Goal: Task Accomplishment & Management: Complete application form

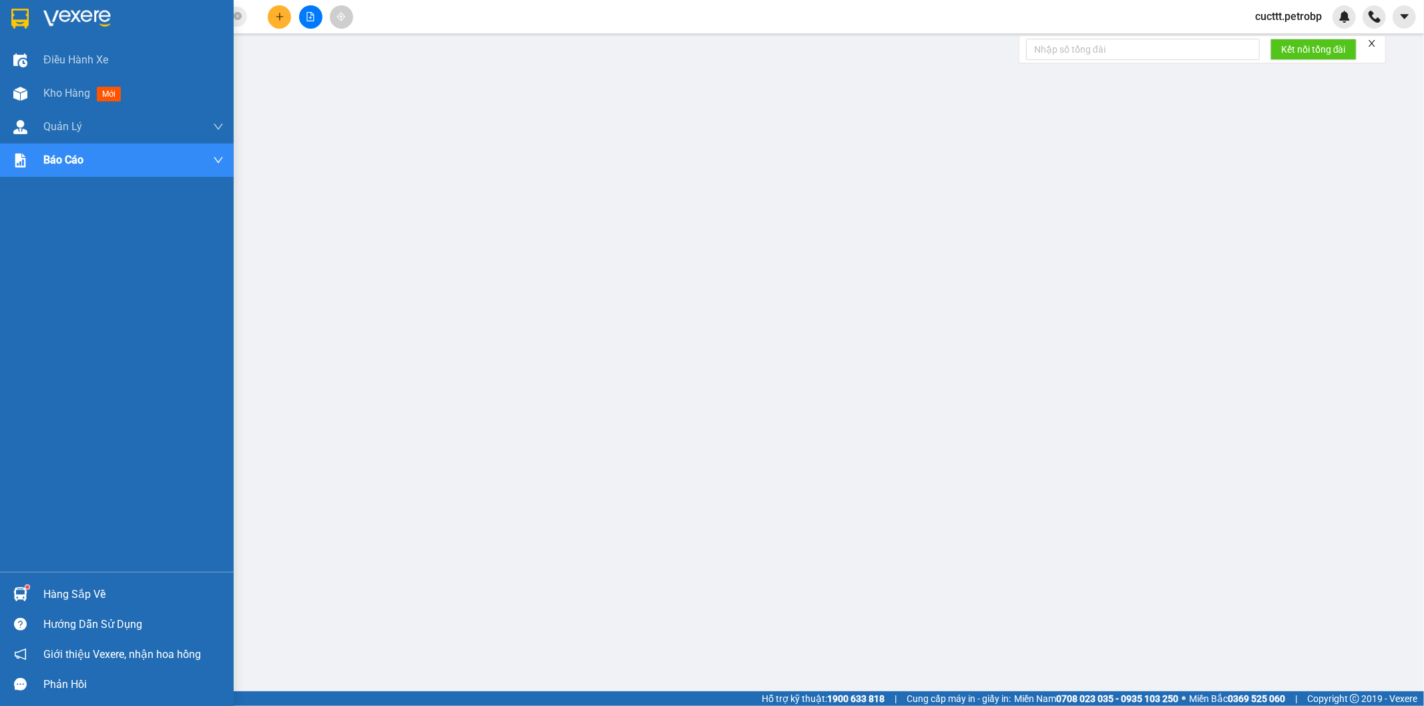
click at [115, 590] on div "Hàng sắp về" at bounding box center [133, 595] width 180 height 20
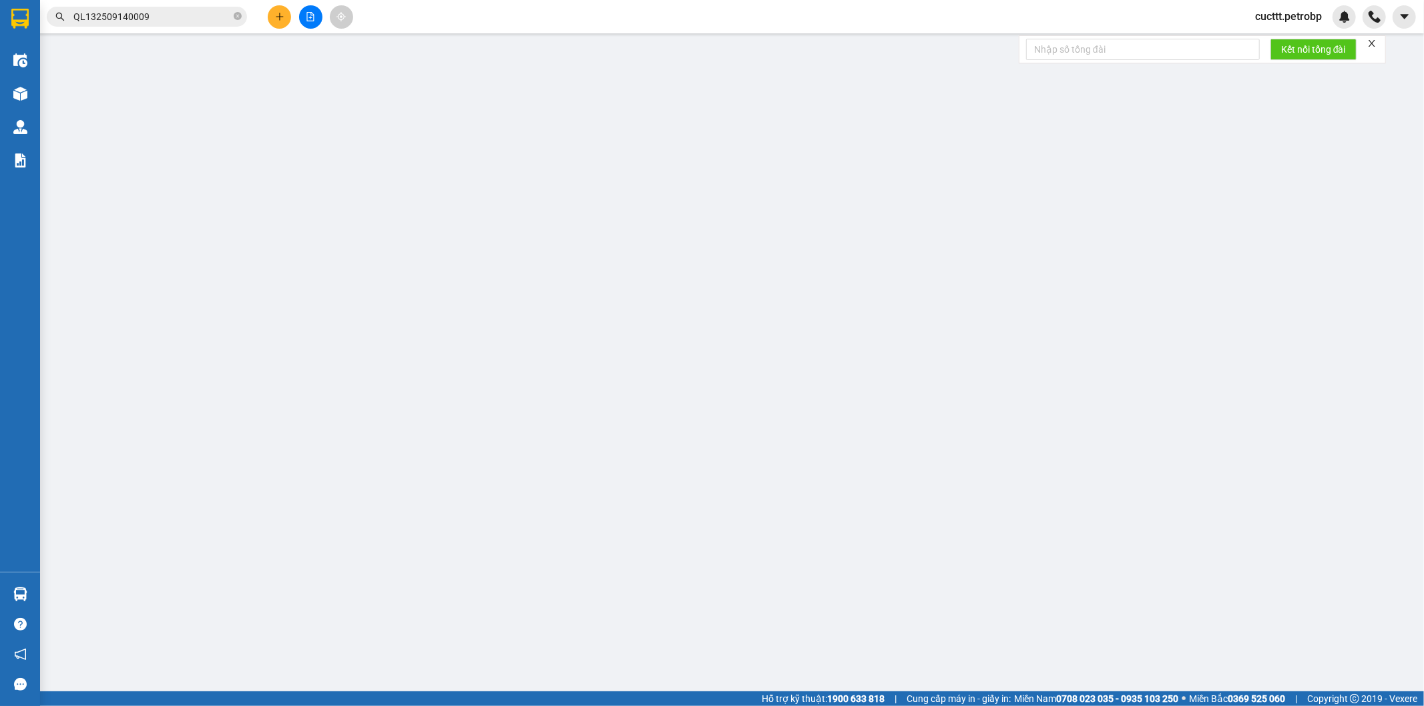
type input "0384432123"
type input "CÔ HỒNG"
type input "0987296427"
type input "KHÔI"
type input "30.000"
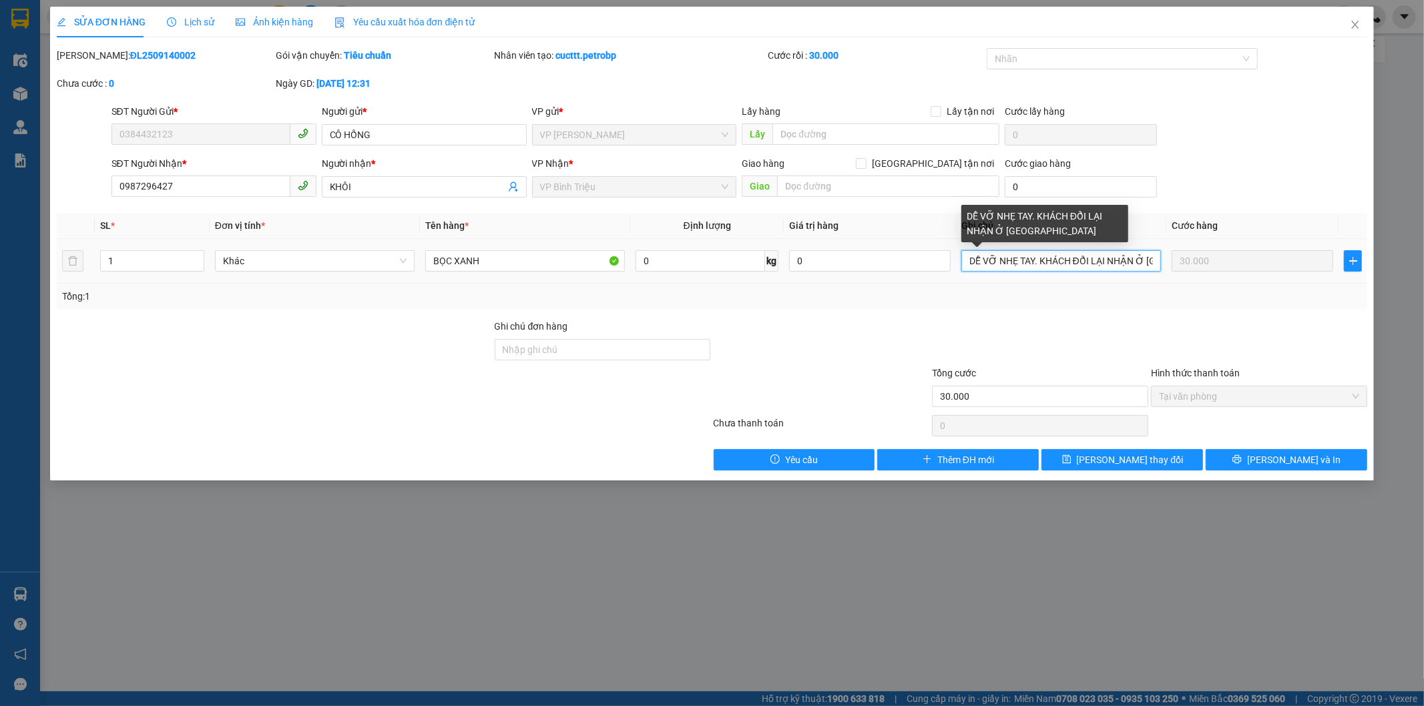
click at [969, 255] on input "DỄ VỠ NHẸ TAY. KHÁCH ĐỔI LẠI NHẬN Ở [GEOGRAPHIC_DATA]" at bounding box center [1061, 260] width 200 height 21
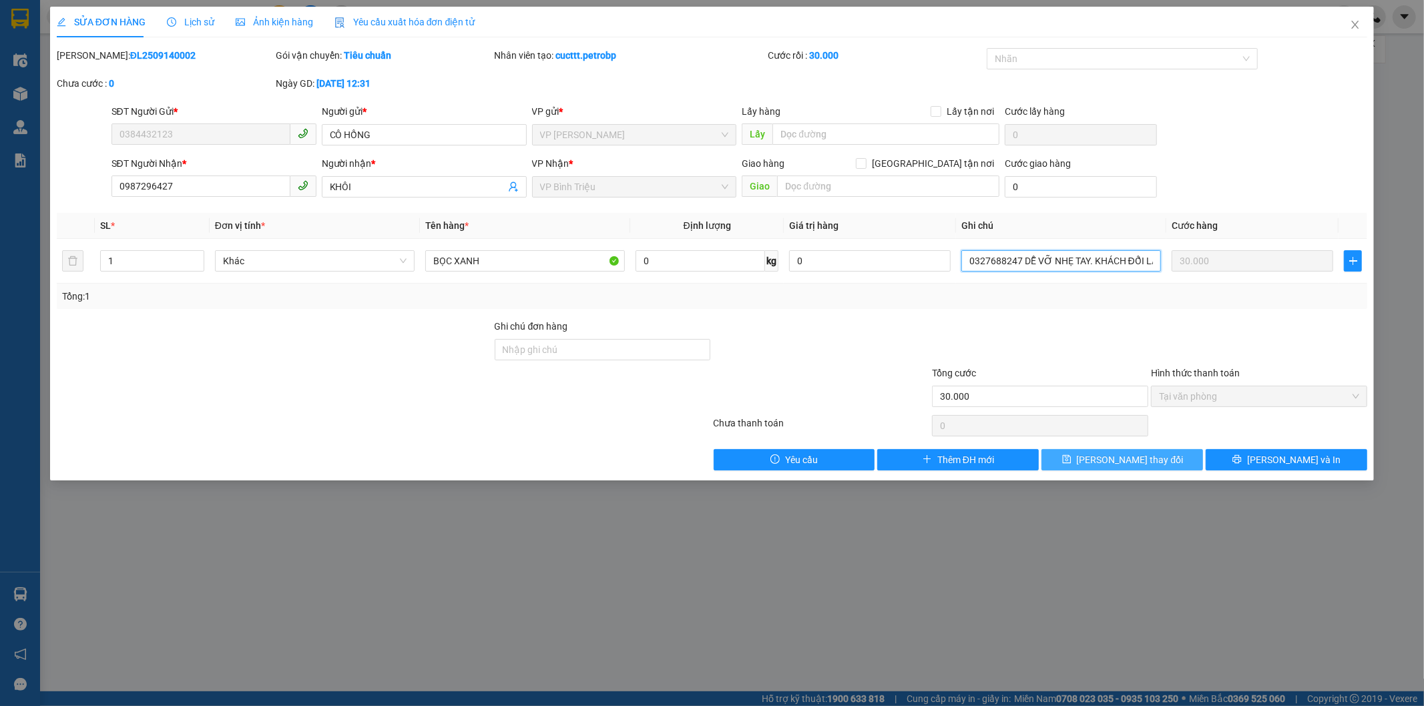
type input "0327688247 DỄ VỠ NHẸ TAY. KHÁCH ĐỔI LẠI NHẬN Ở [GEOGRAPHIC_DATA]"
click at [1103, 461] on button "[PERSON_NAME] thay đổi" at bounding box center [1122, 459] width 162 height 21
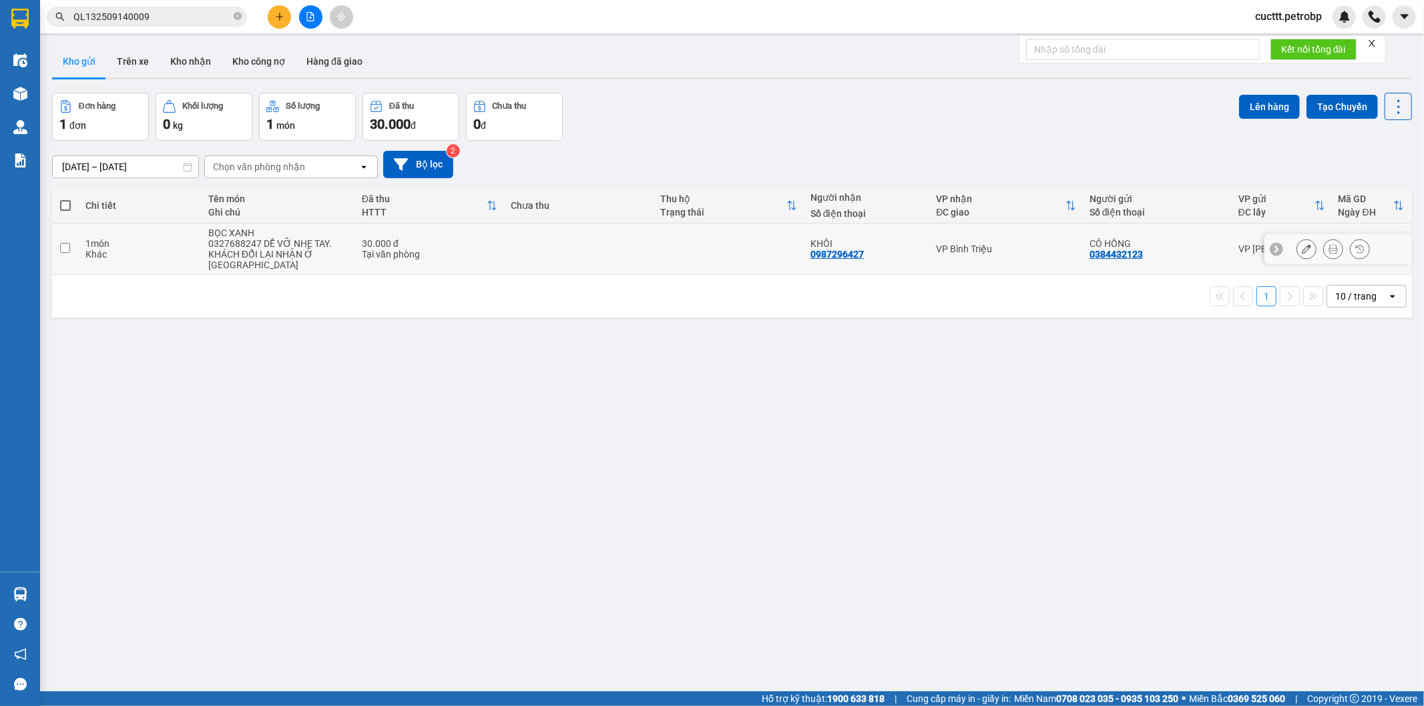
click at [64, 244] on input "checkbox" at bounding box center [65, 248] width 10 height 10
checkbox input "true"
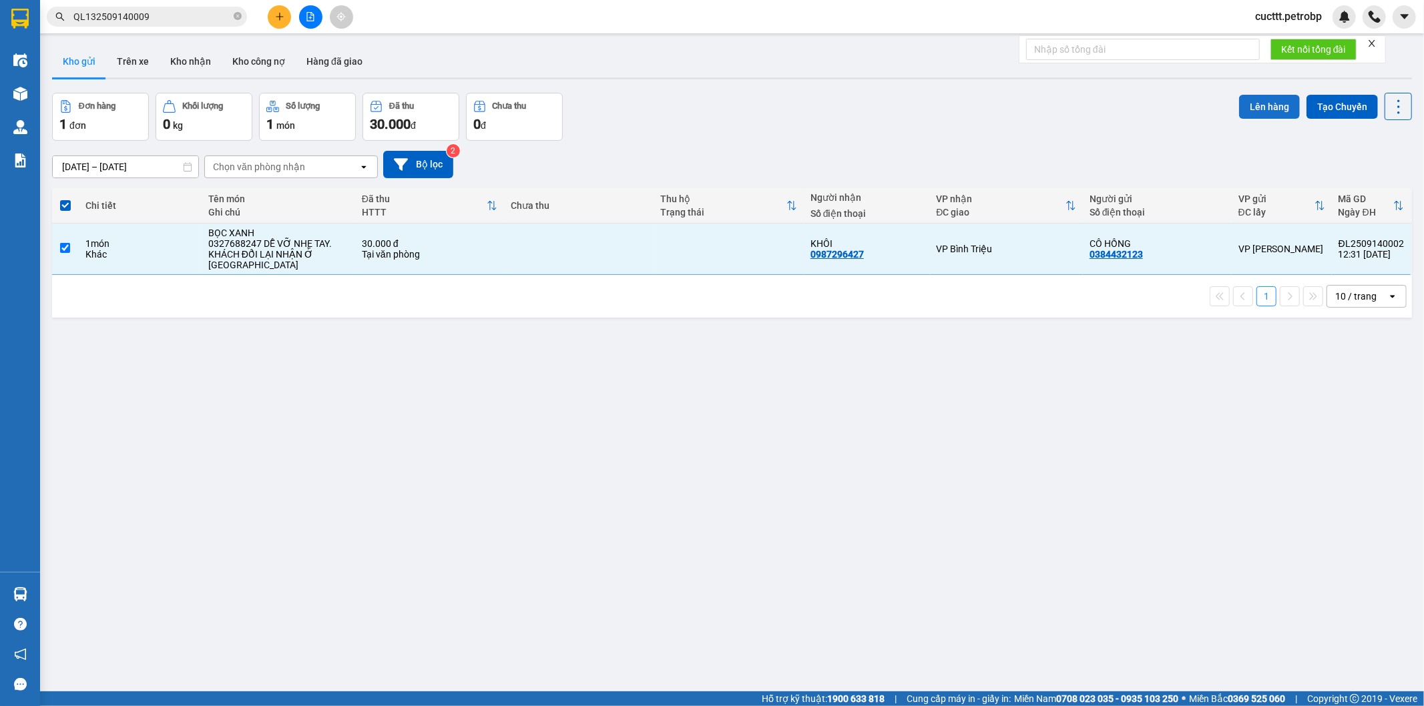
click at [1250, 107] on button "Lên hàng" at bounding box center [1269, 107] width 61 height 24
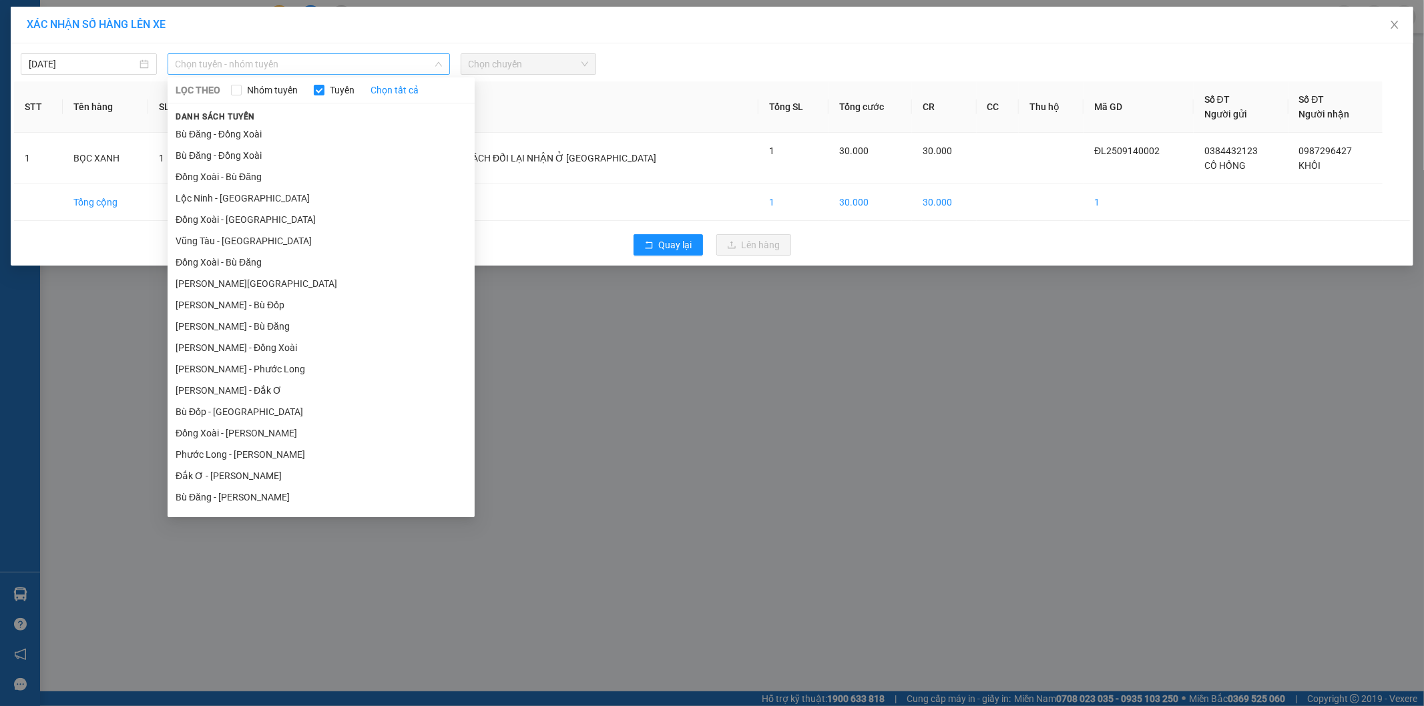
click at [377, 57] on span "Chọn tuyến - nhóm tuyến" at bounding box center [309, 64] width 266 height 20
click at [234, 497] on li "Bù Đăng - [PERSON_NAME]" at bounding box center [321, 497] width 307 height 21
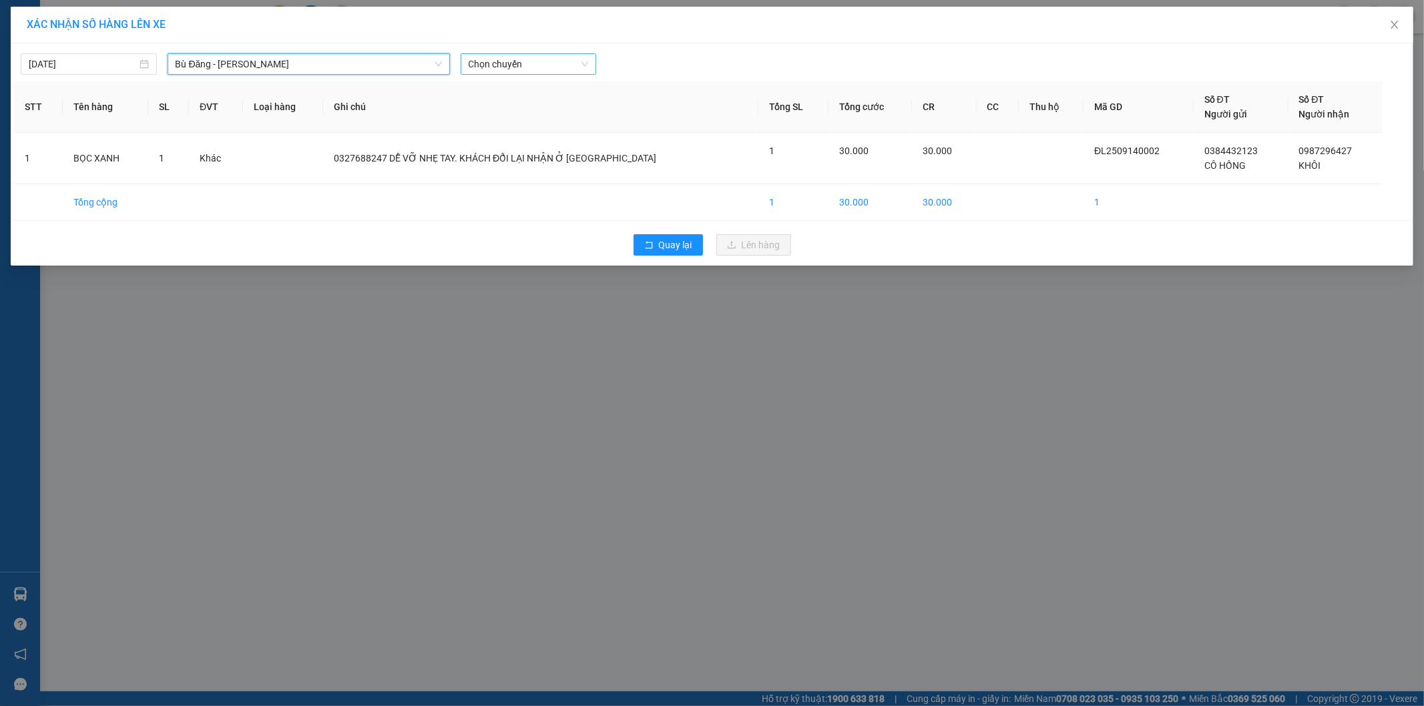
click at [503, 63] on span "Chọn chuyến" at bounding box center [529, 64] width 120 height 20
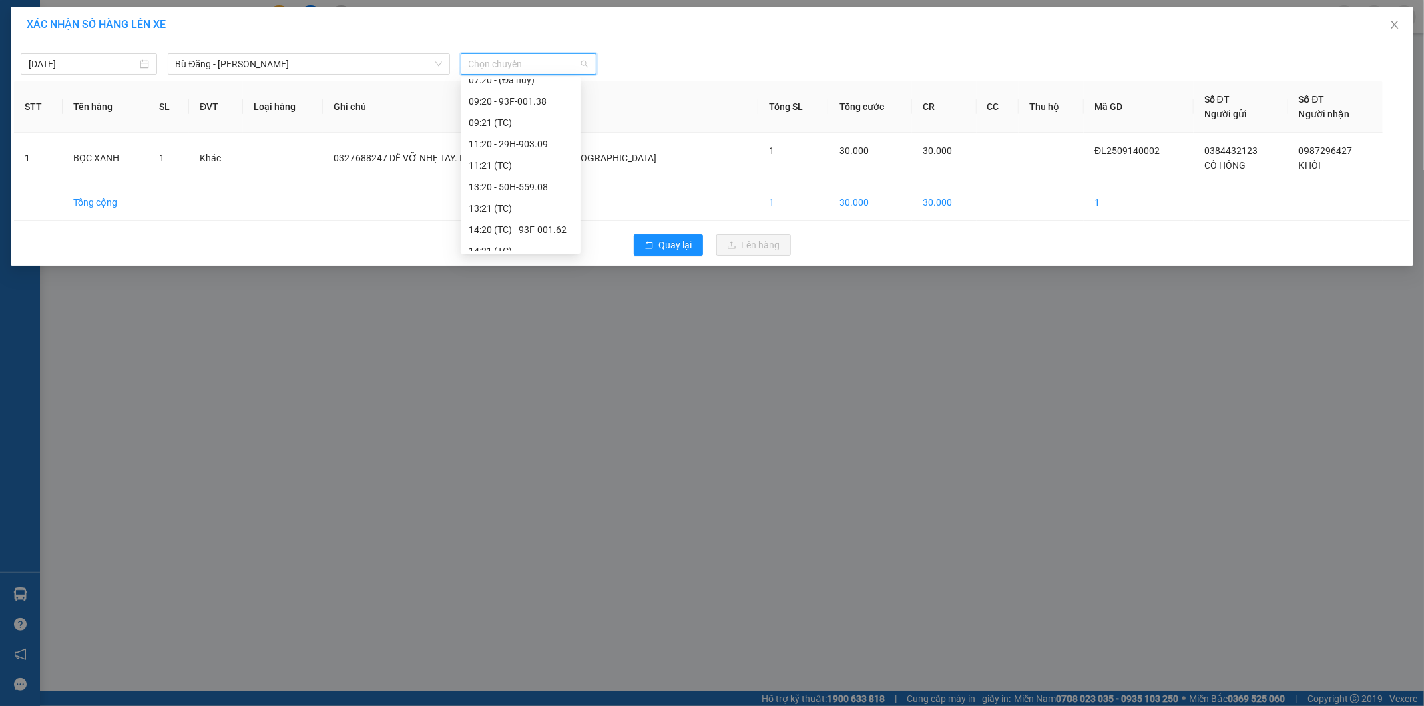
scroll to position [227, 0]
click at [534, 180] on div "13:20 - 50H-559.08" at bounding box center [521, 184] width 104 height 15
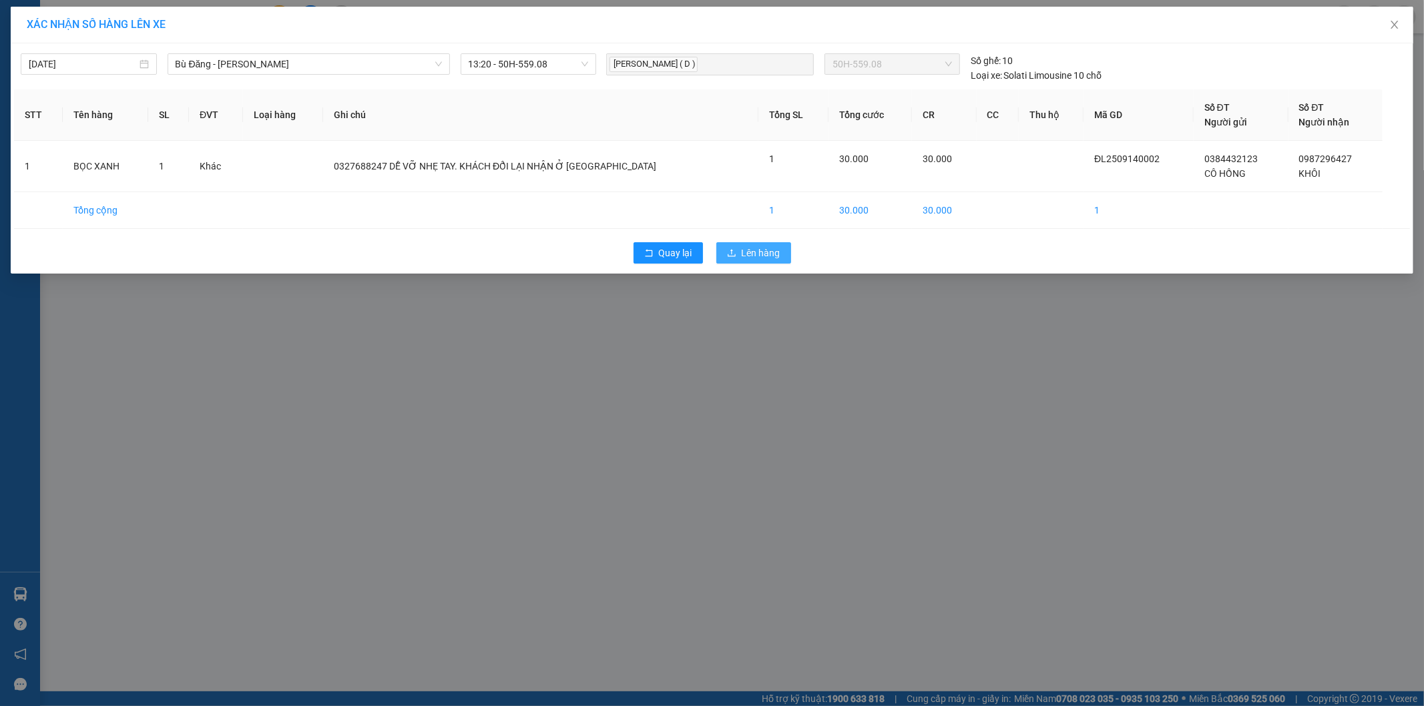
click at [748, 254] on span "Lên hàng" at bounding box center [761, 253] width 39 height 15
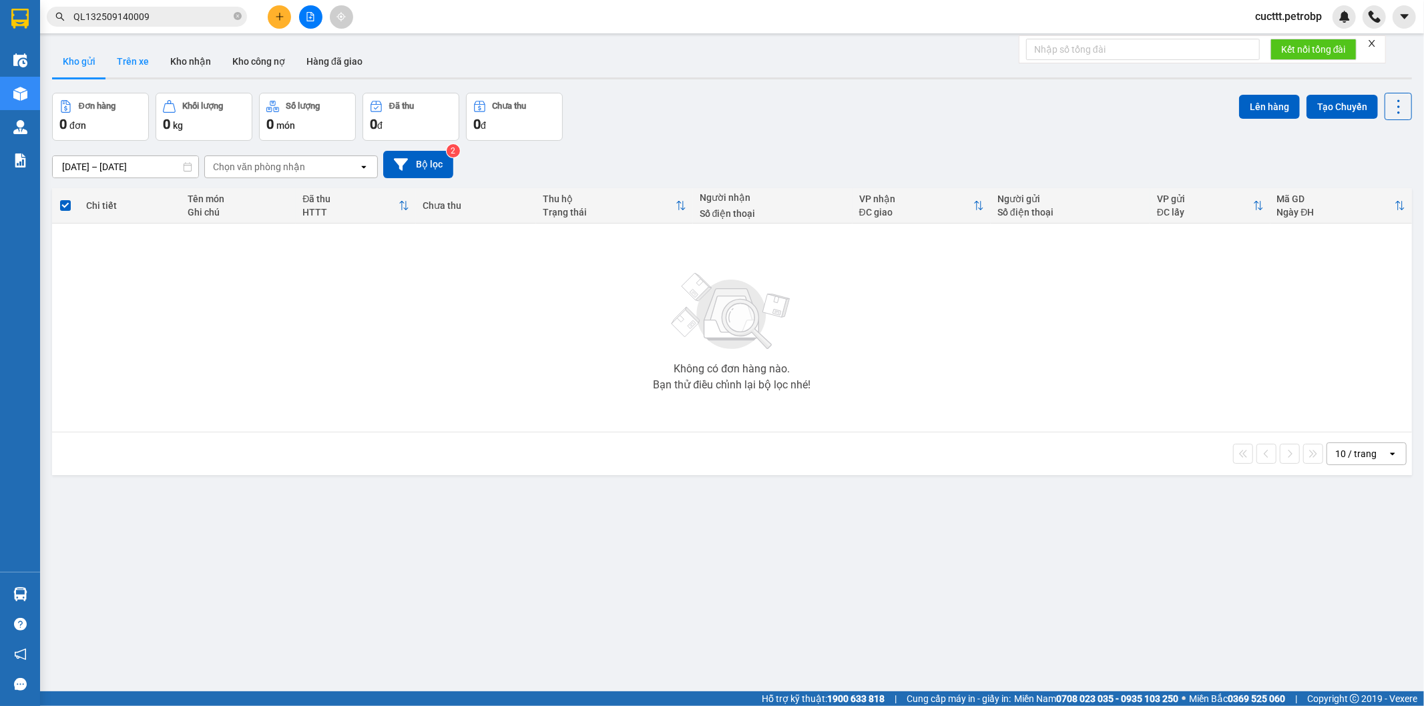
click at [131, 65] on button "Trên xe" at bounding box center [132, 61] width 53 height 32
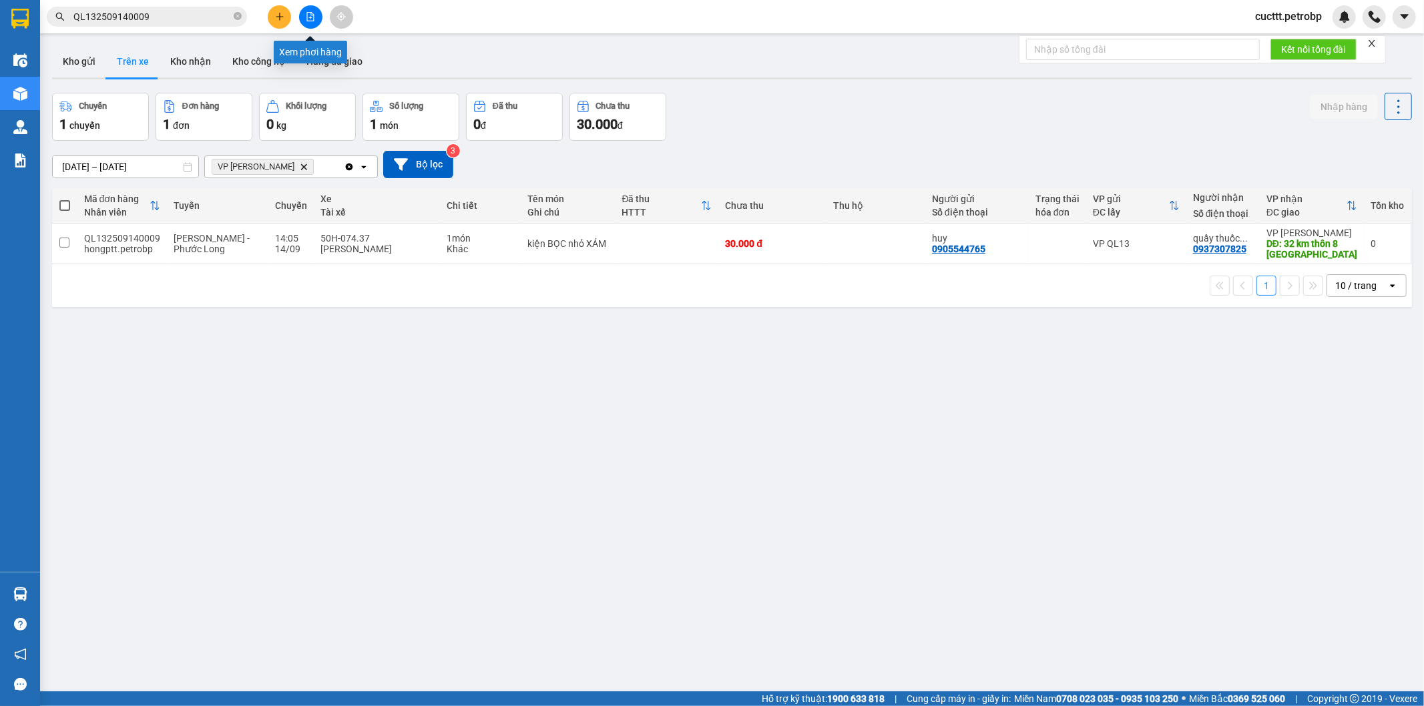
click at [304, 17] on button at bounding box center [310, 16] width 23 height 23
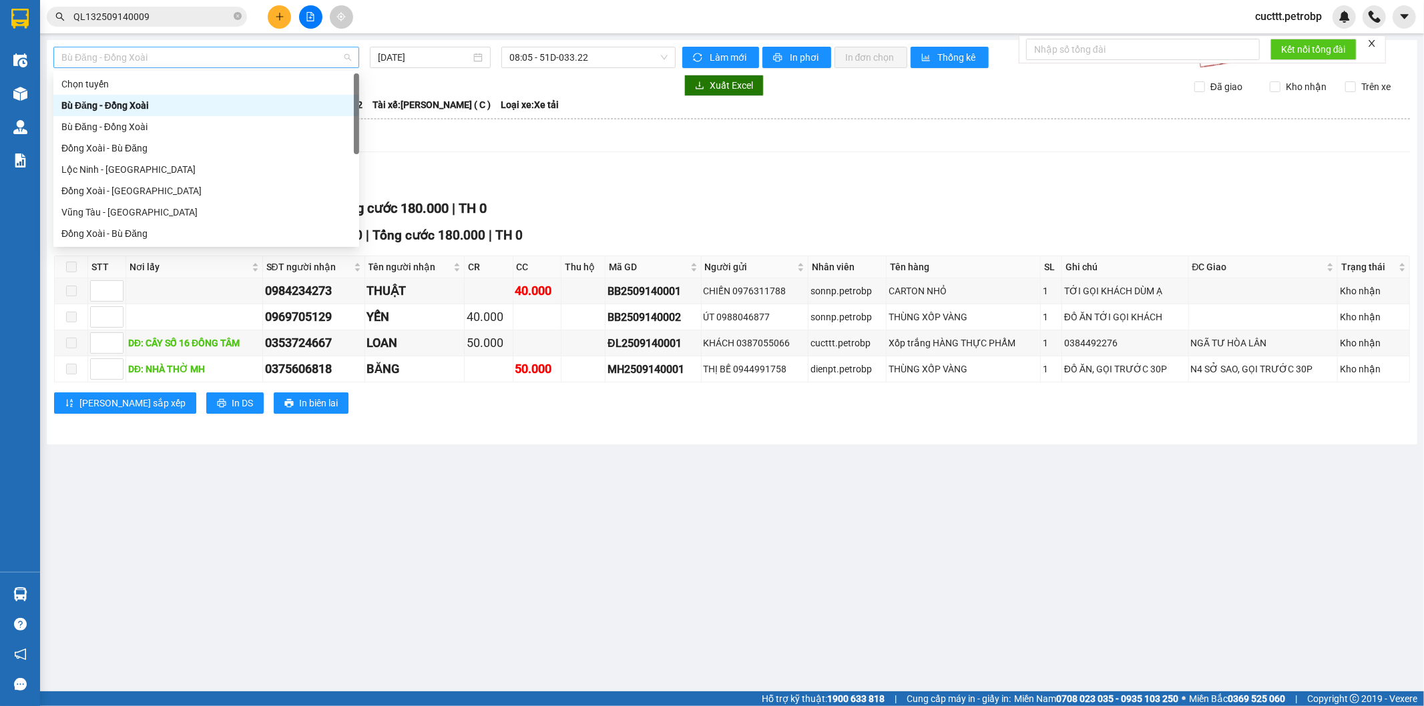
click at [172, 61] on span "Bù Đăng - Đồng Xoài" at bounding box center [206, 57] width 290 height 20
type input "H"
type input "B"
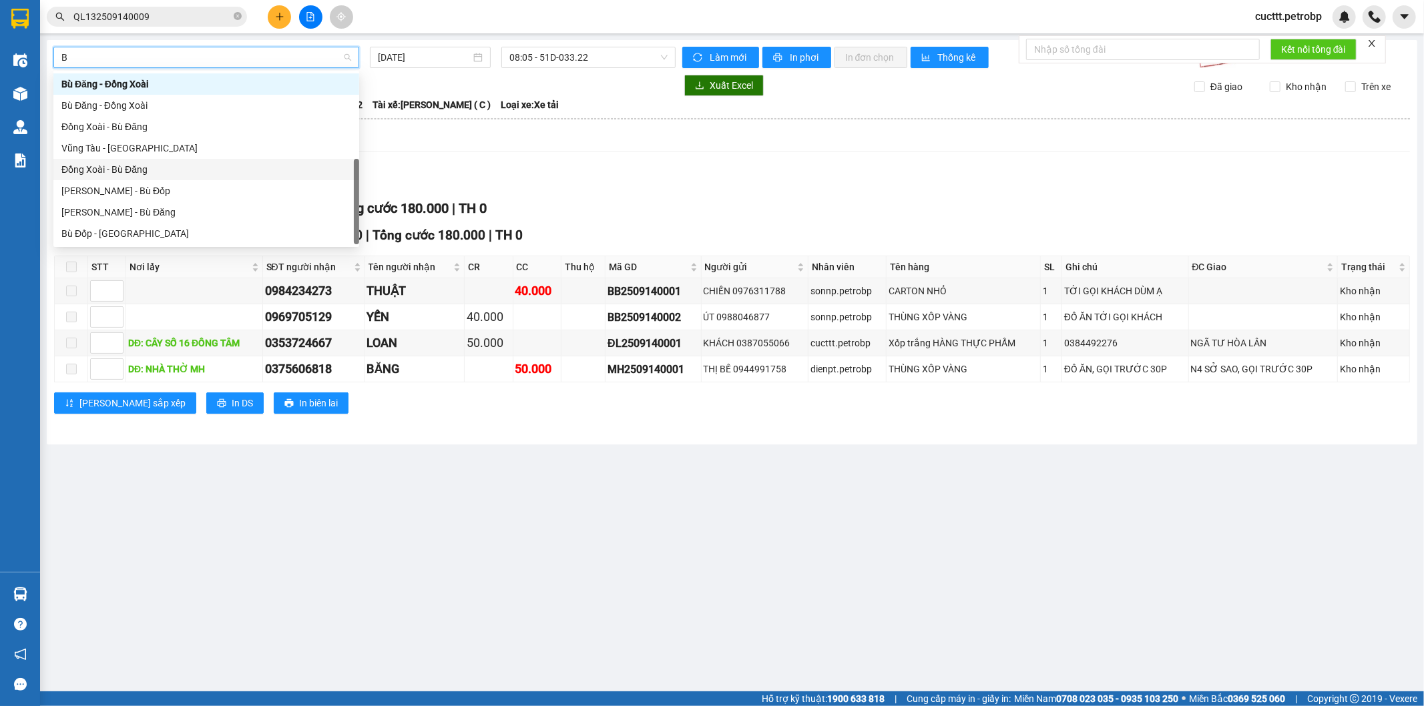
scroll to position [43, 0]
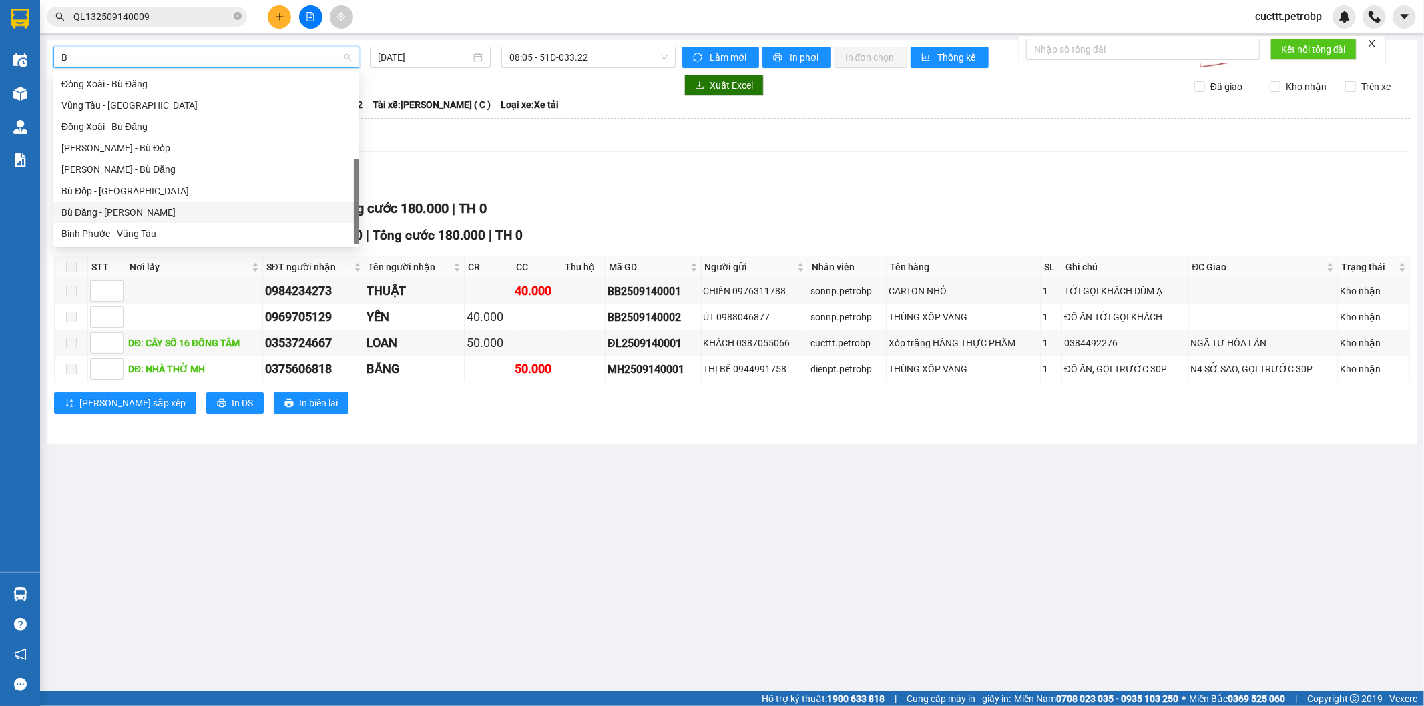
click at [146, 212] on div "Bù Đăng - [PERSON_NAME]" at bounding box center [206, 212] width 290 height 15
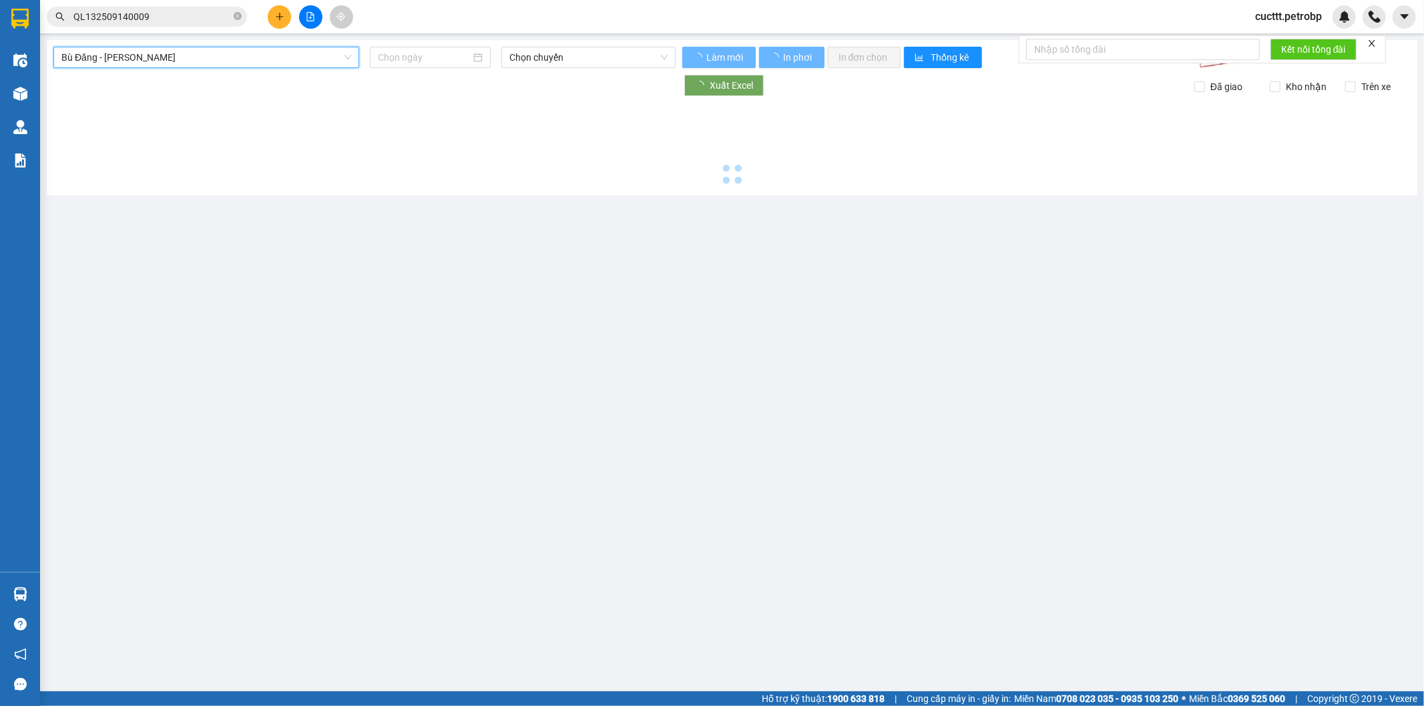
type input "[DATE]"
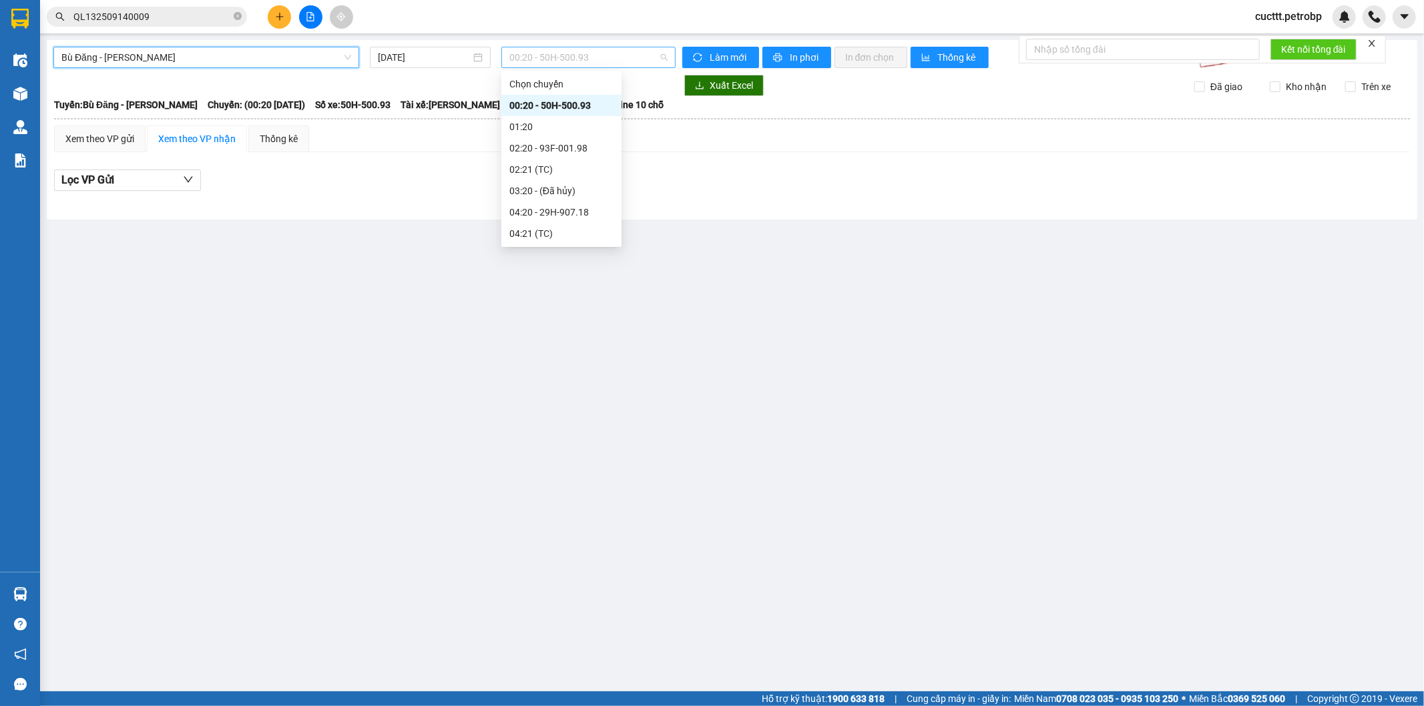
click at [539, 54] on span "00:20 - 50H-500.93" at bounding box center [588, 57] width 158 height 20
click at [567, 109] on div "13:20 - 50H-559.08" at bounding box center [561, 105] width 104 height 15
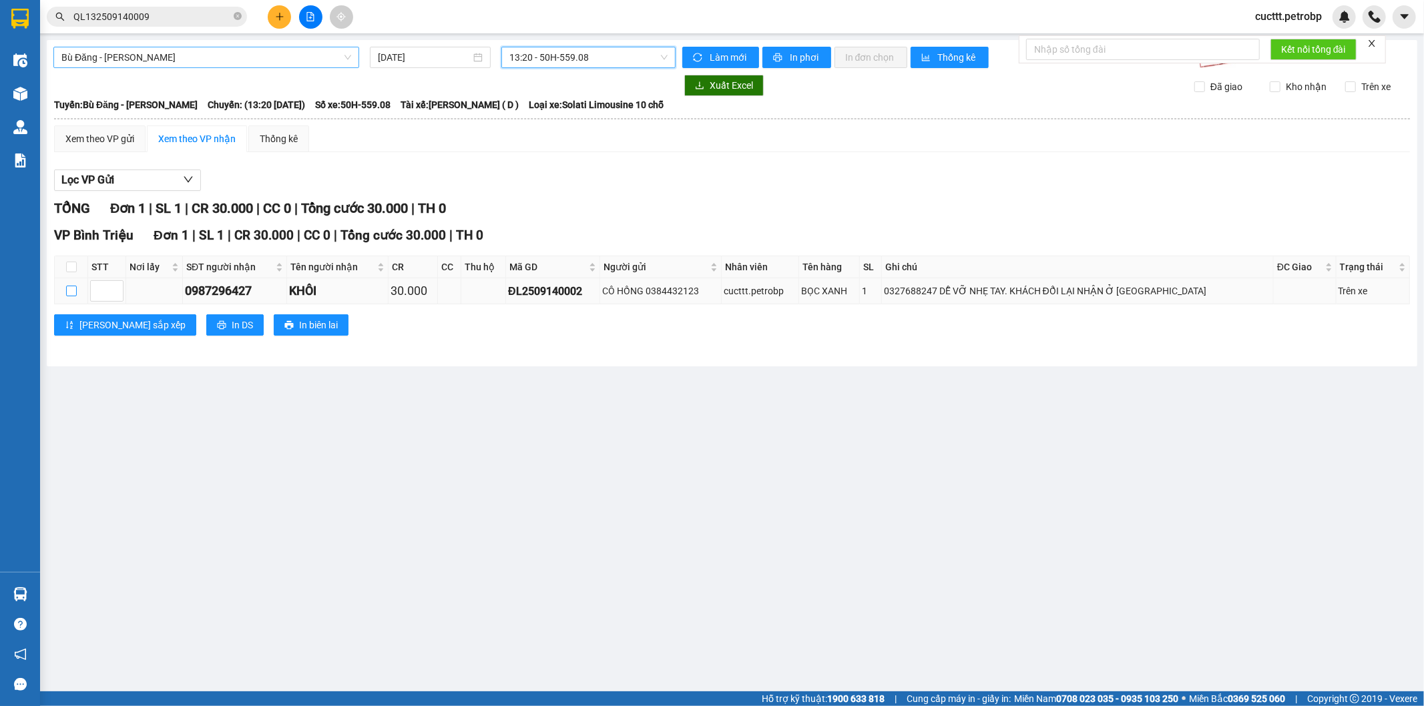
click at [71, 291] on input "checkbox" at bounding box center [71, 291] width 11 height 11
checkbox input "true"
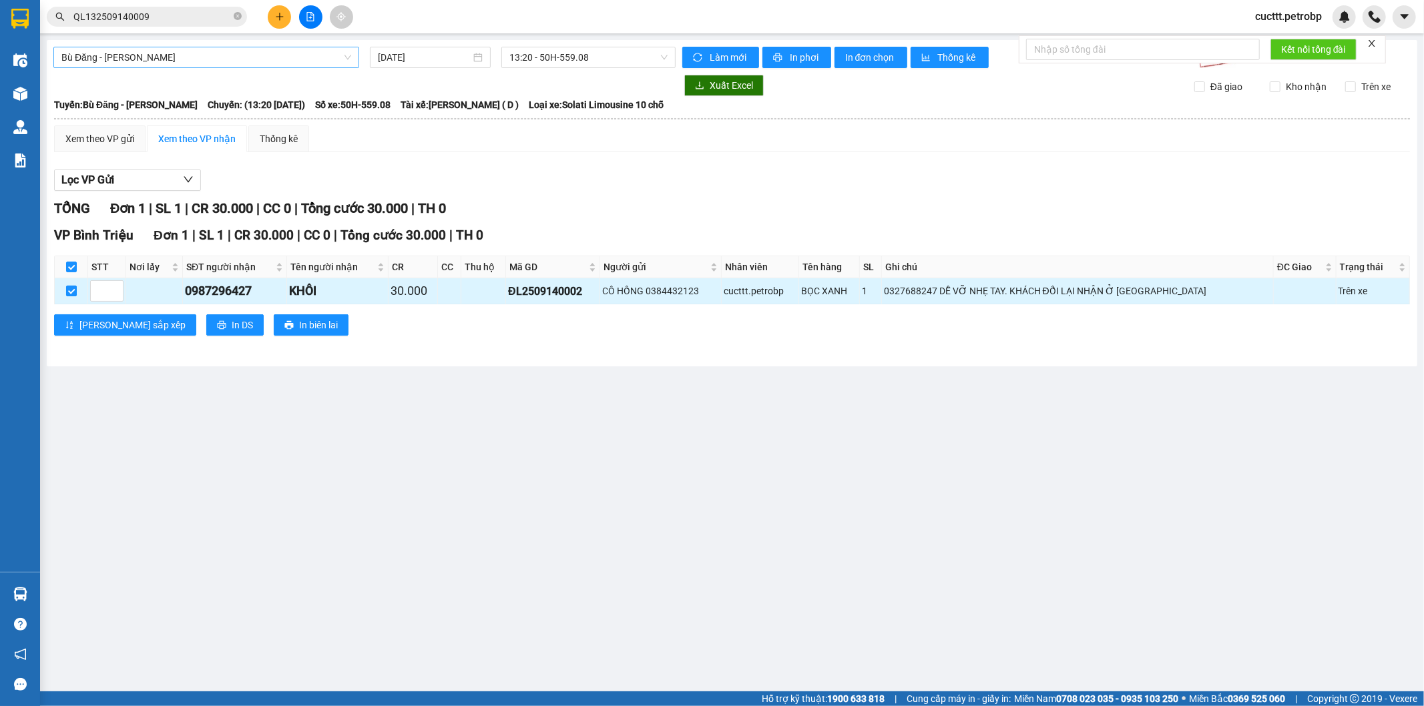
checkbox input "true"
click at [855, 61] on span "In đơn chọn" at bounding box center [870, 57] width 51 height 15
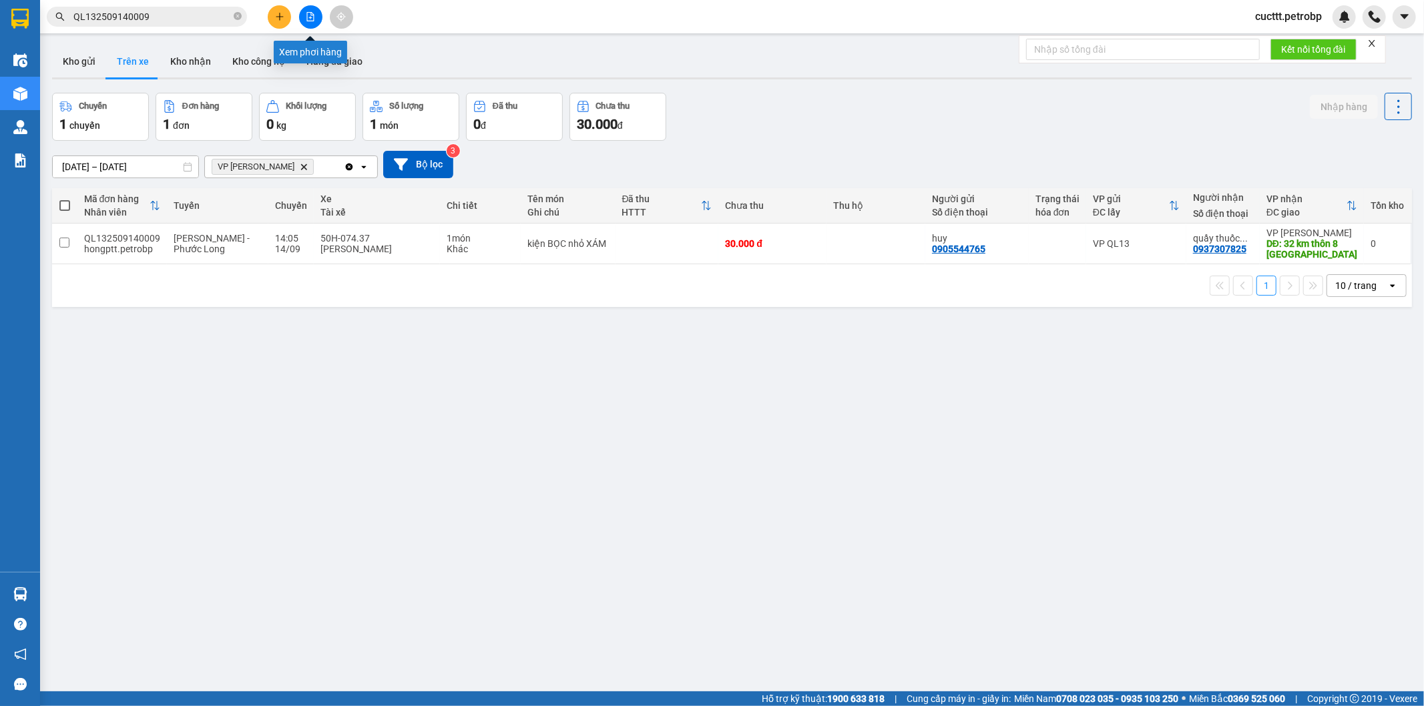
click at [306, 9] on button at bounding box center [310, 16] width 23 height 23
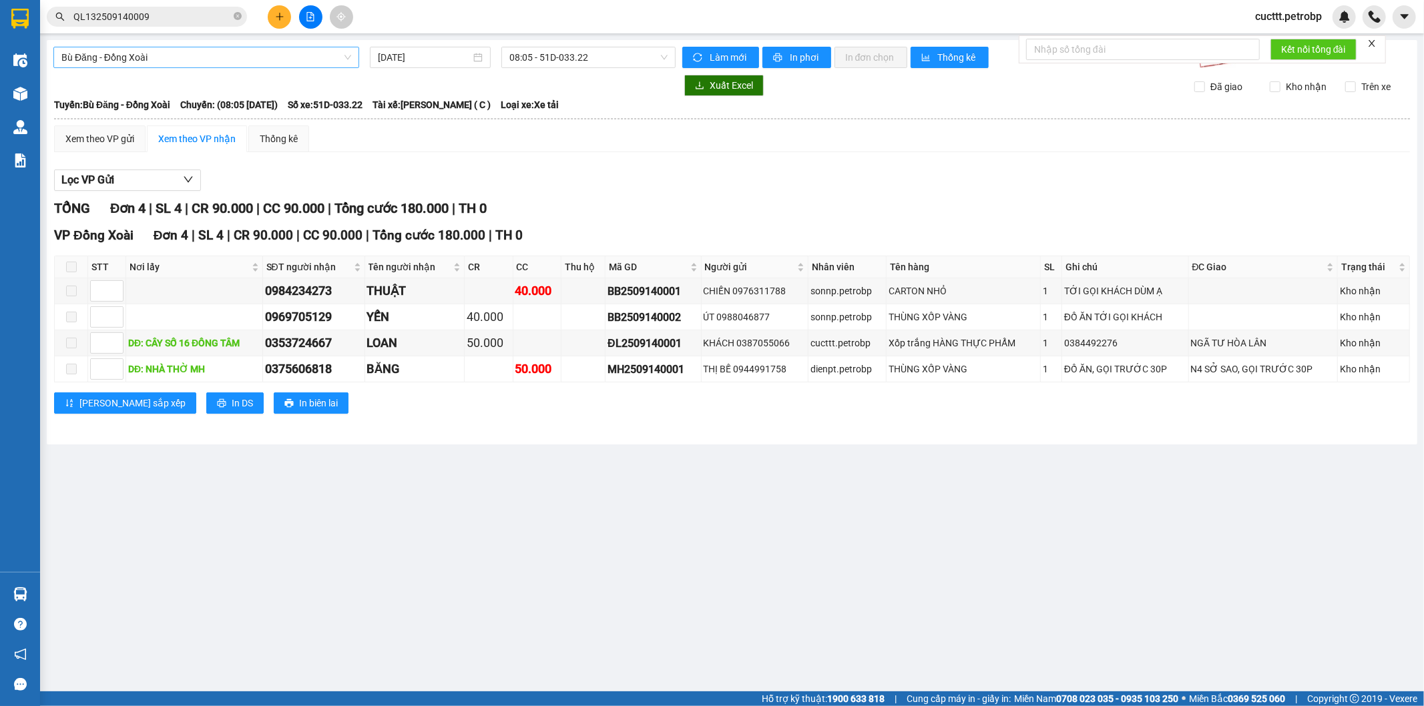
click at [230, 52] on span "Bù Đăng - Đồng Xoài" at bounding box center [206, 57] width 290 height 20
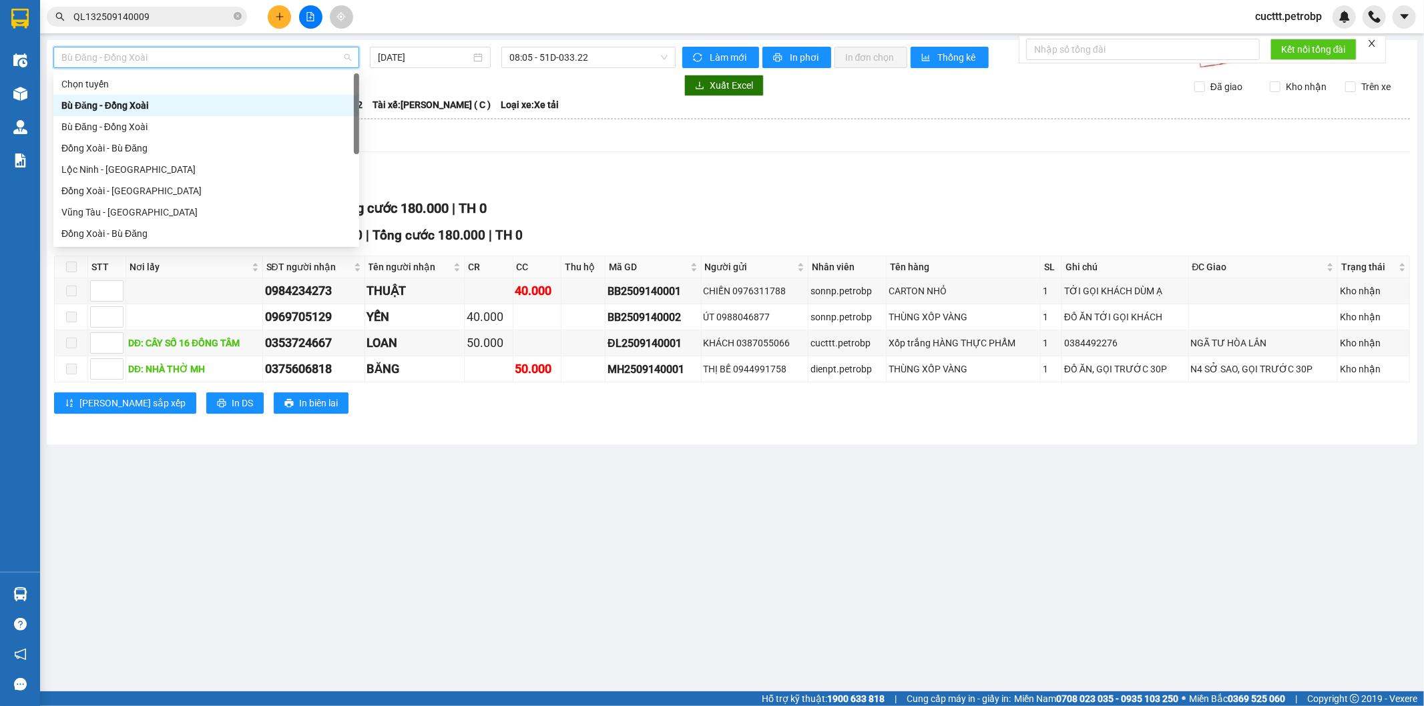
type input "H"
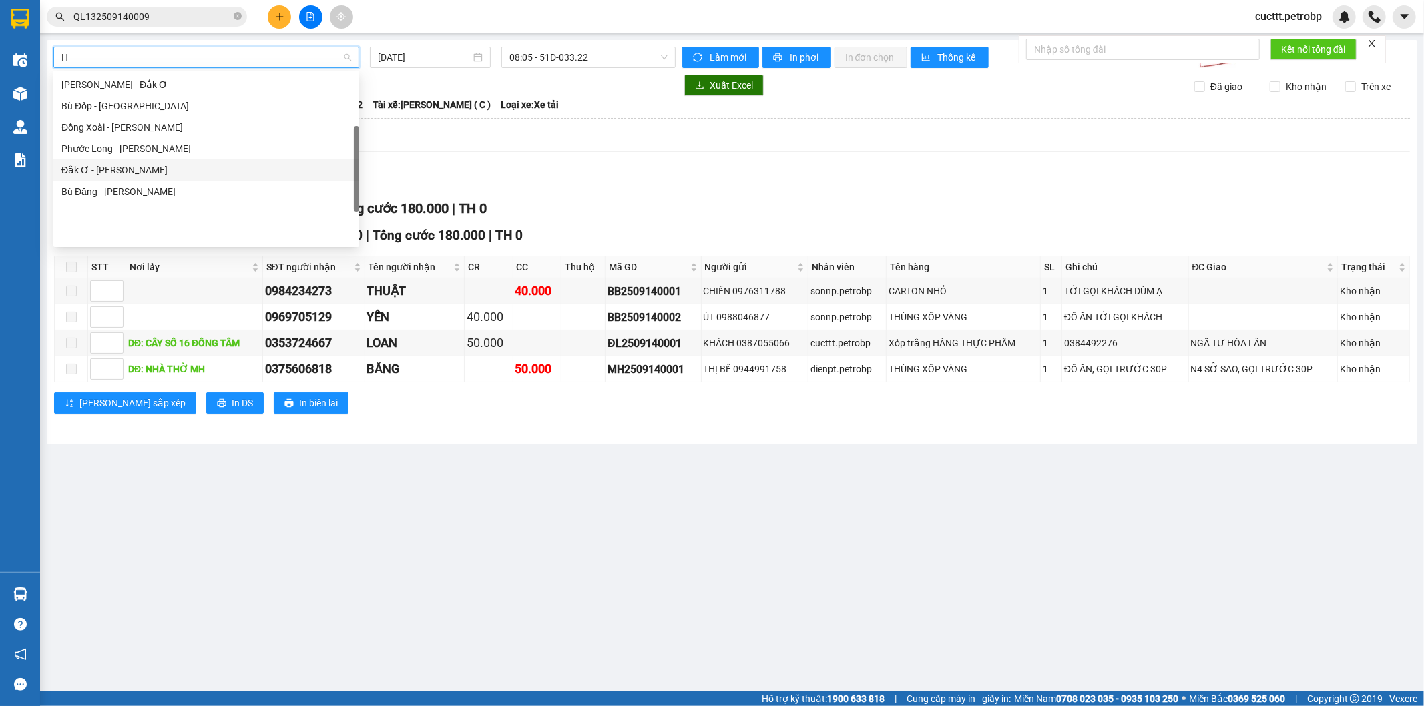
scroll to position [43, 0]
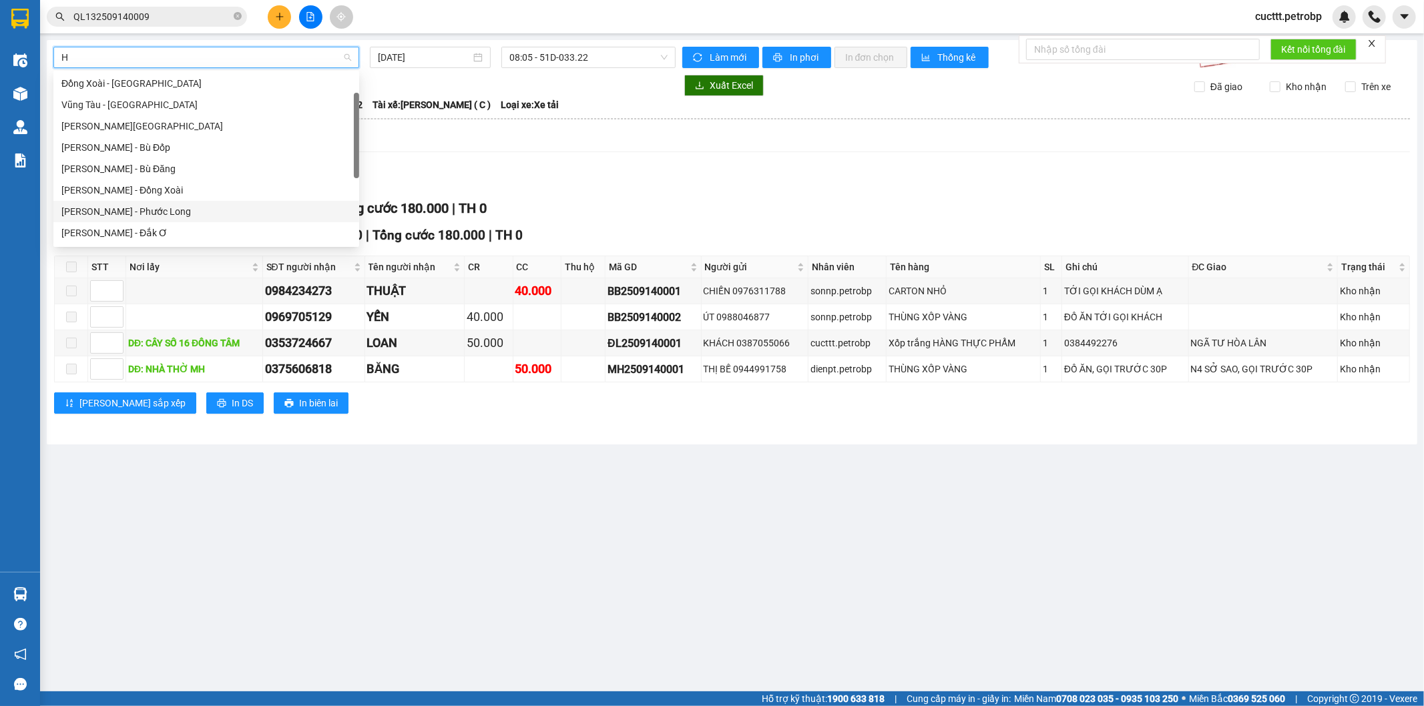
click at [167, 212] on div "[PERSON_NAME] - Phước Long" at bounding box center [206, 211] width 290 height 15
type input "[DATE]"
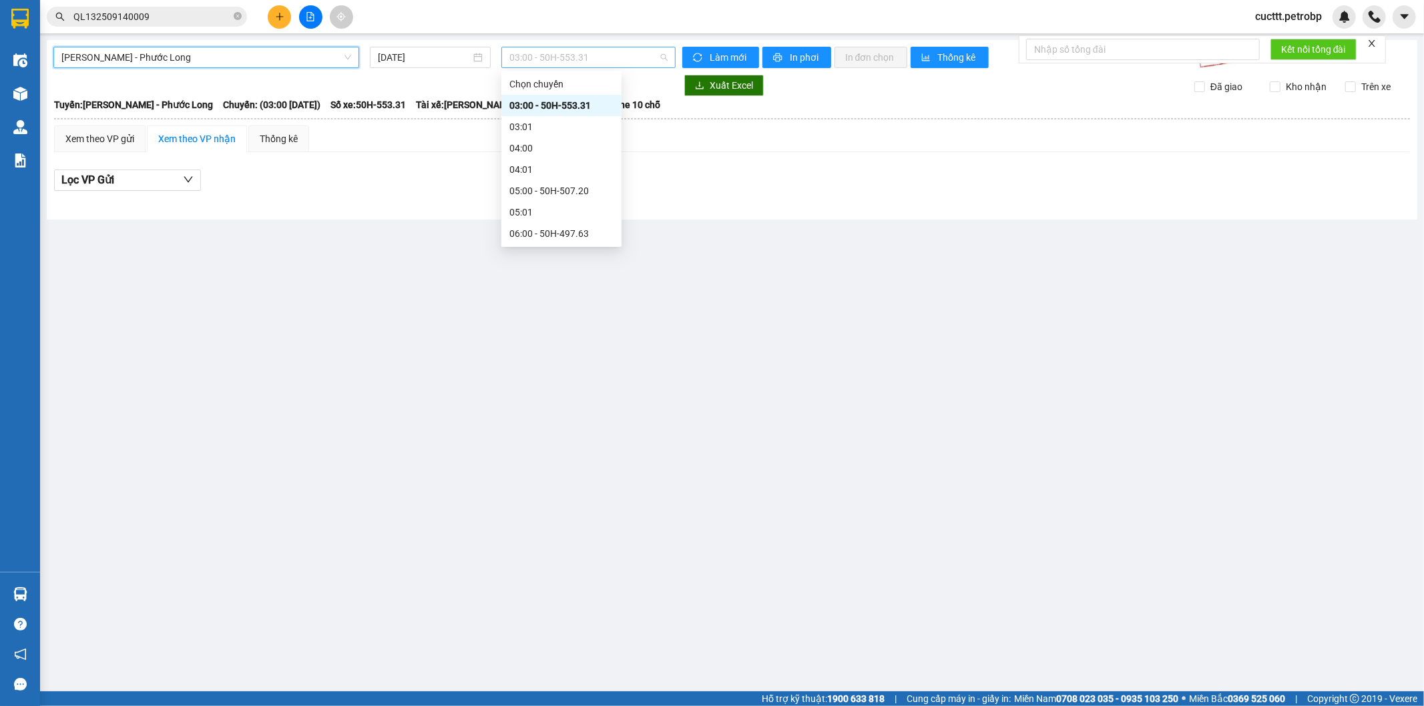
click at [518, 60] on span "03:00 - 50H-553.31" at bounding box center [588, 57] width 158 height 20
click at [561, 184] on div "14:05 - 50H-074.37" at bounding box center [561, 189] width 104 height 15
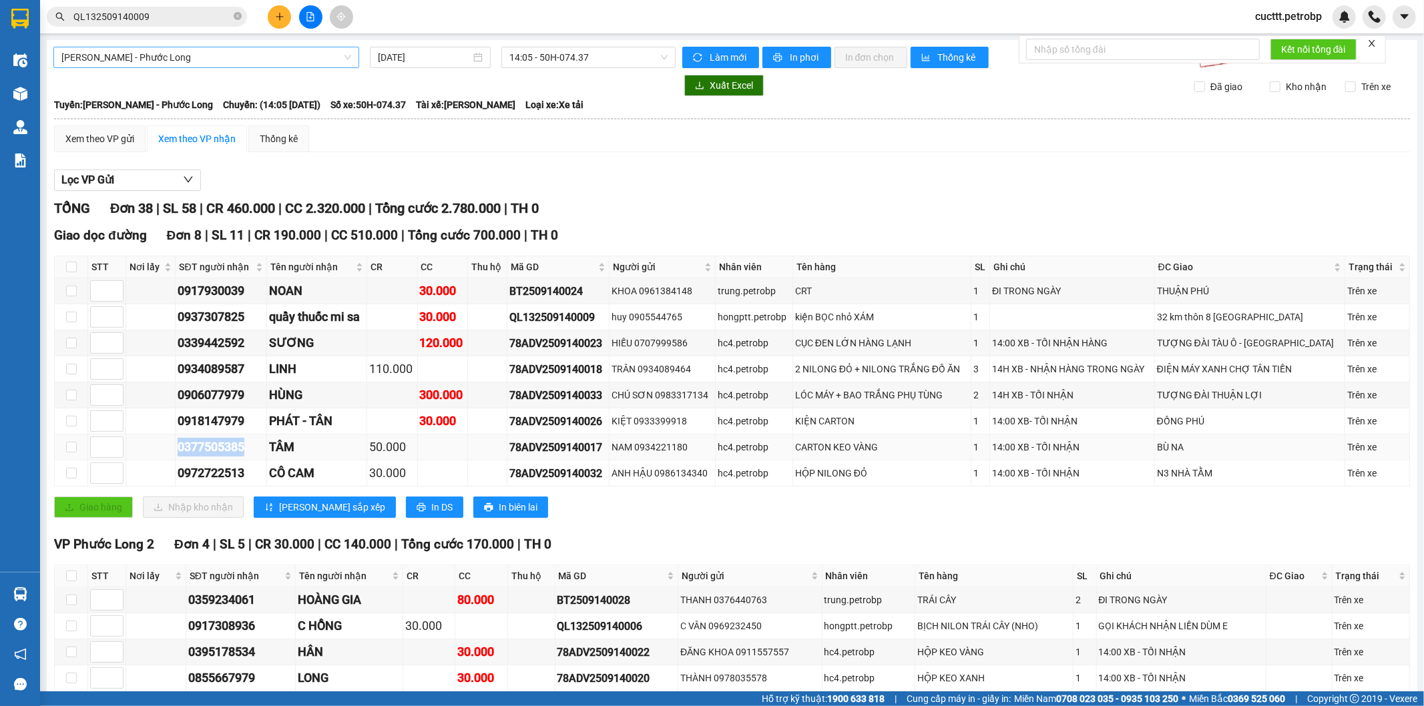
drag, startPoint x: 177, startPoint y: 451, endPoint x: 255, endPoint y: 451, distance: 78.1
click at [255, 451] on td "0377505385" at bounding box center [221, 448] width 91 height 26
copy div "0377505385"
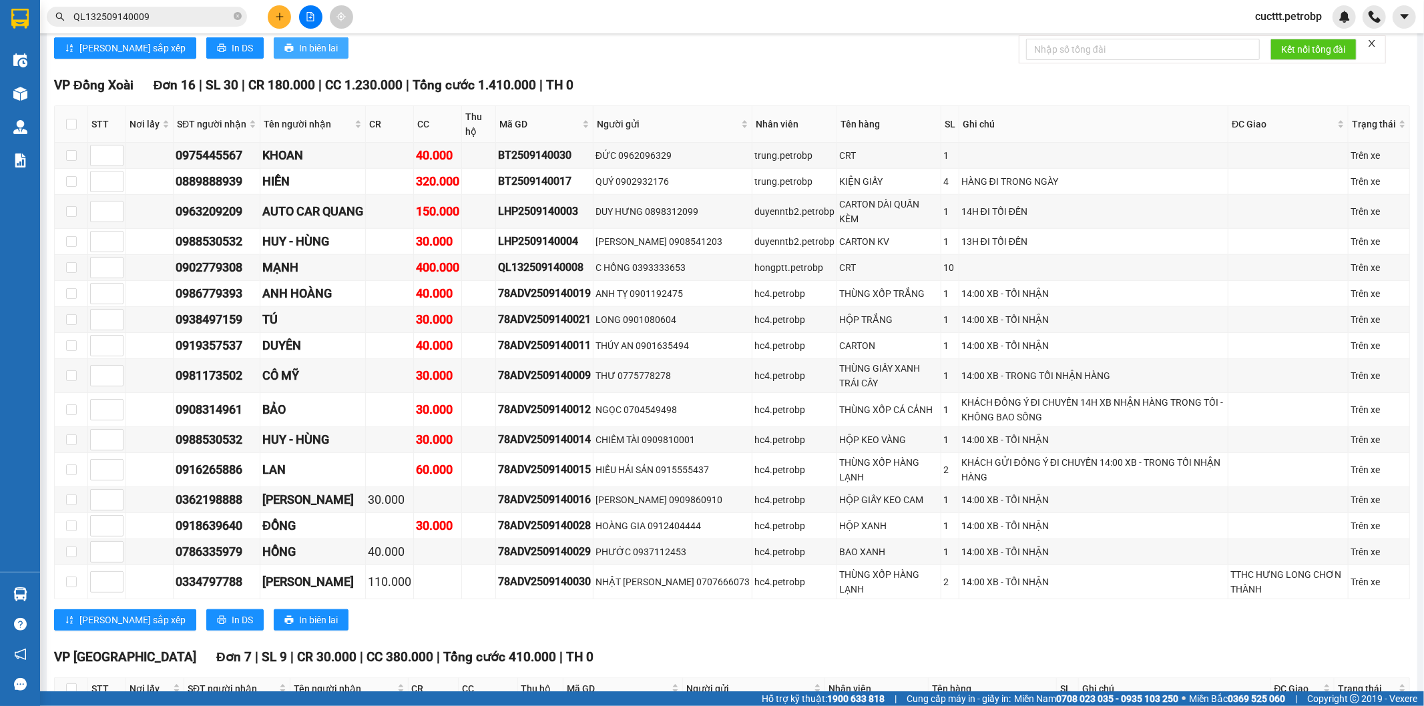
scroll to position [219, 0]
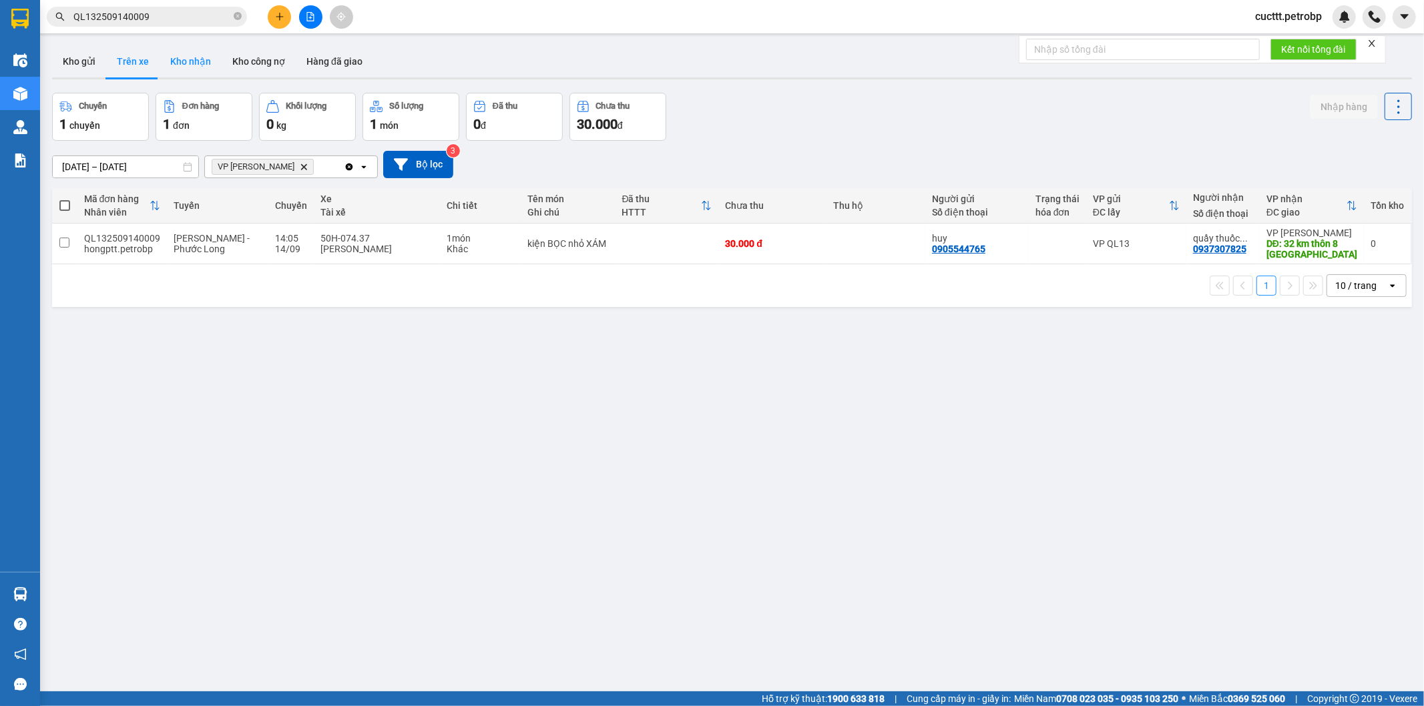
click at [191, 63] on button "Kho nhận" at bounding box center [191, 61] width 62 height 32
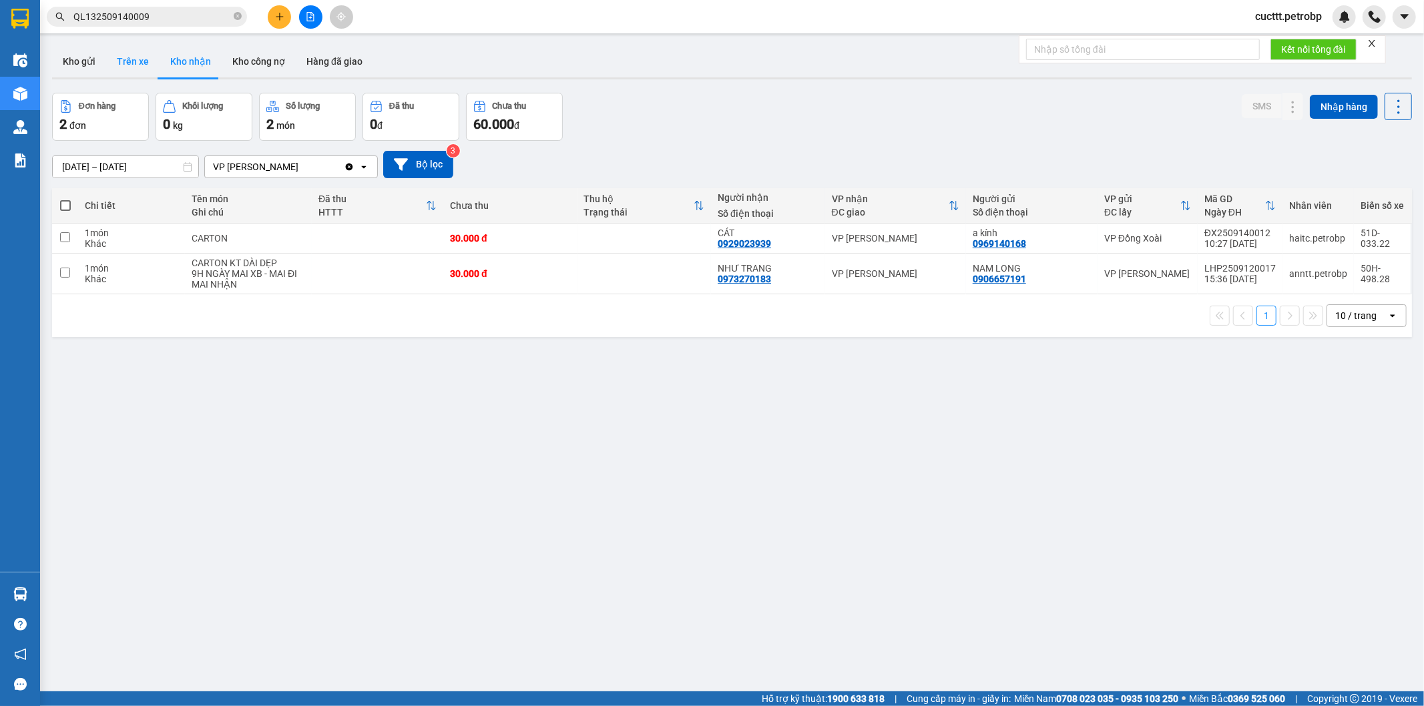
click at [136, 61] on button "Trên xe" at bounding box center [132, 61] width 53 height 32
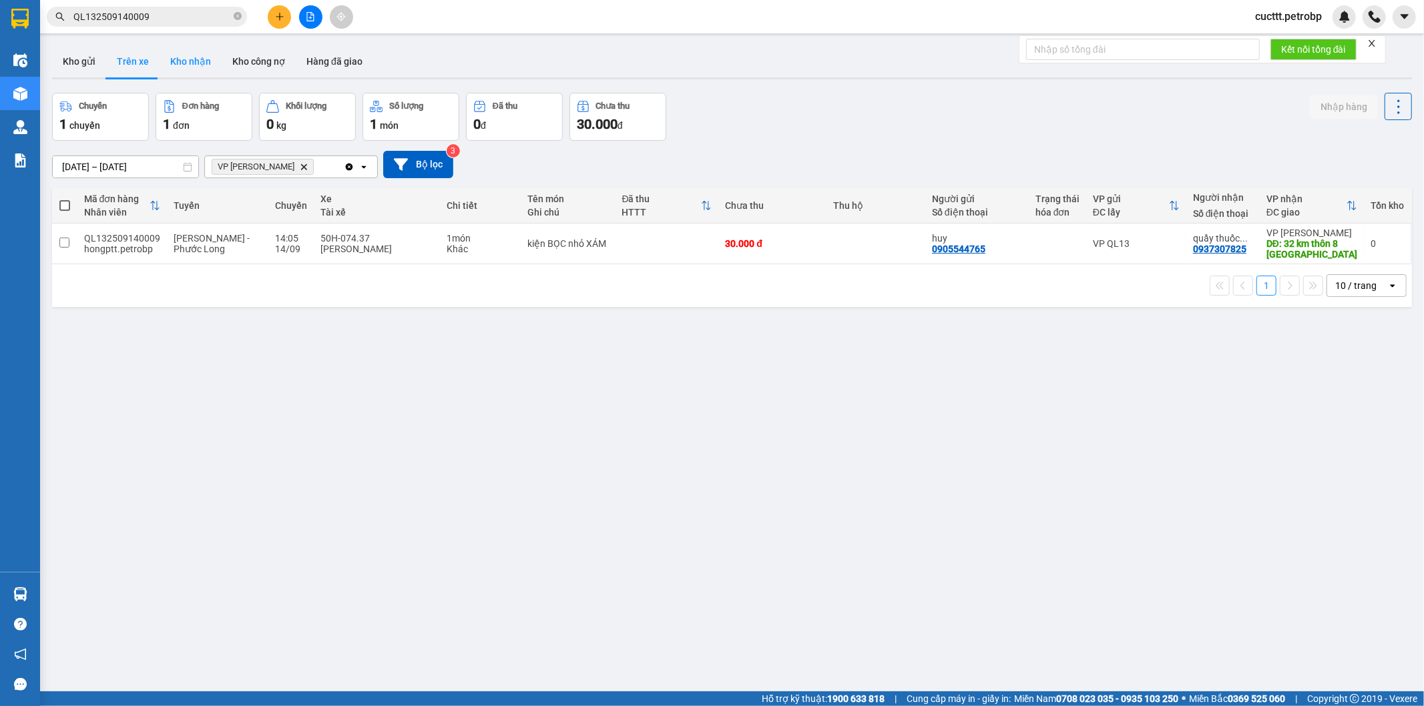
click at [171, 63] on button "Kho nhận" at bounding box center [191, 61] width 62 height 32
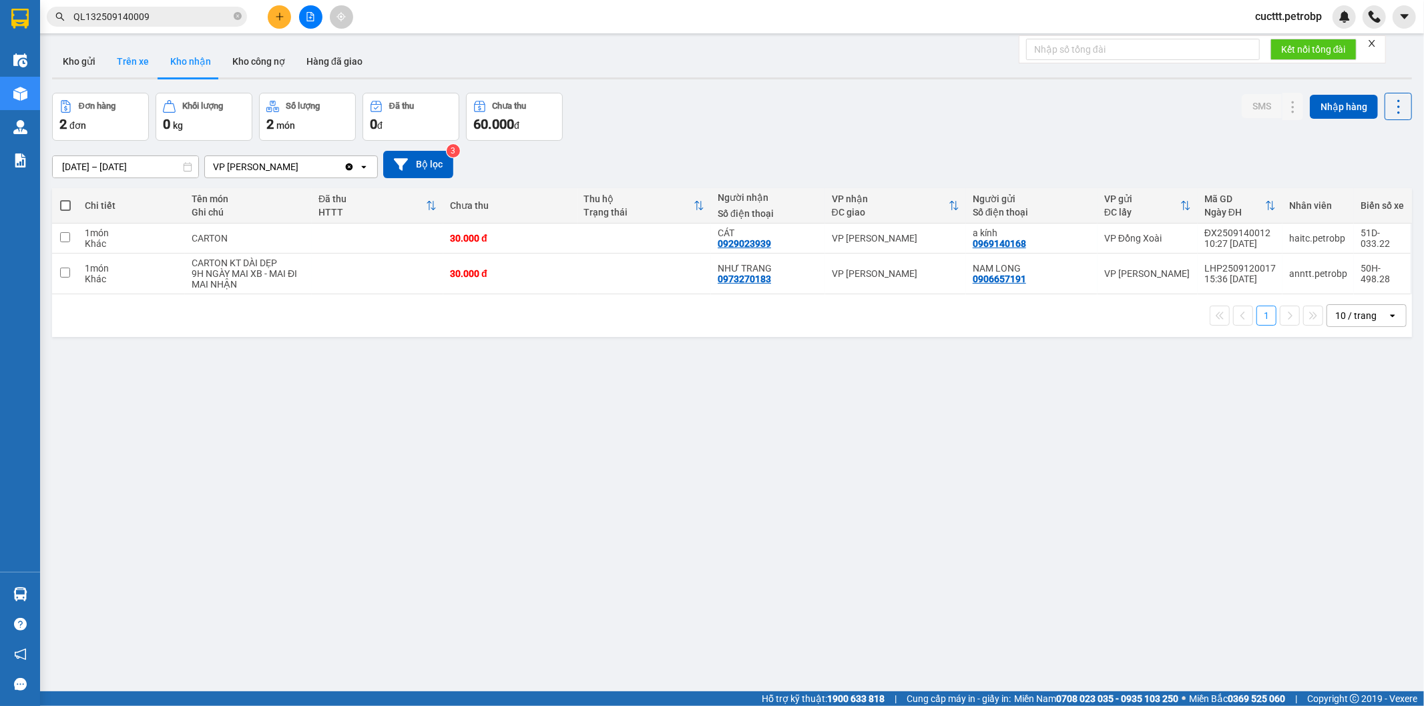
click at [142, 63] on button "Trên xe" at bounding box center [132, 61] width 53 height 32
type input "[DATE] – [DATE]"
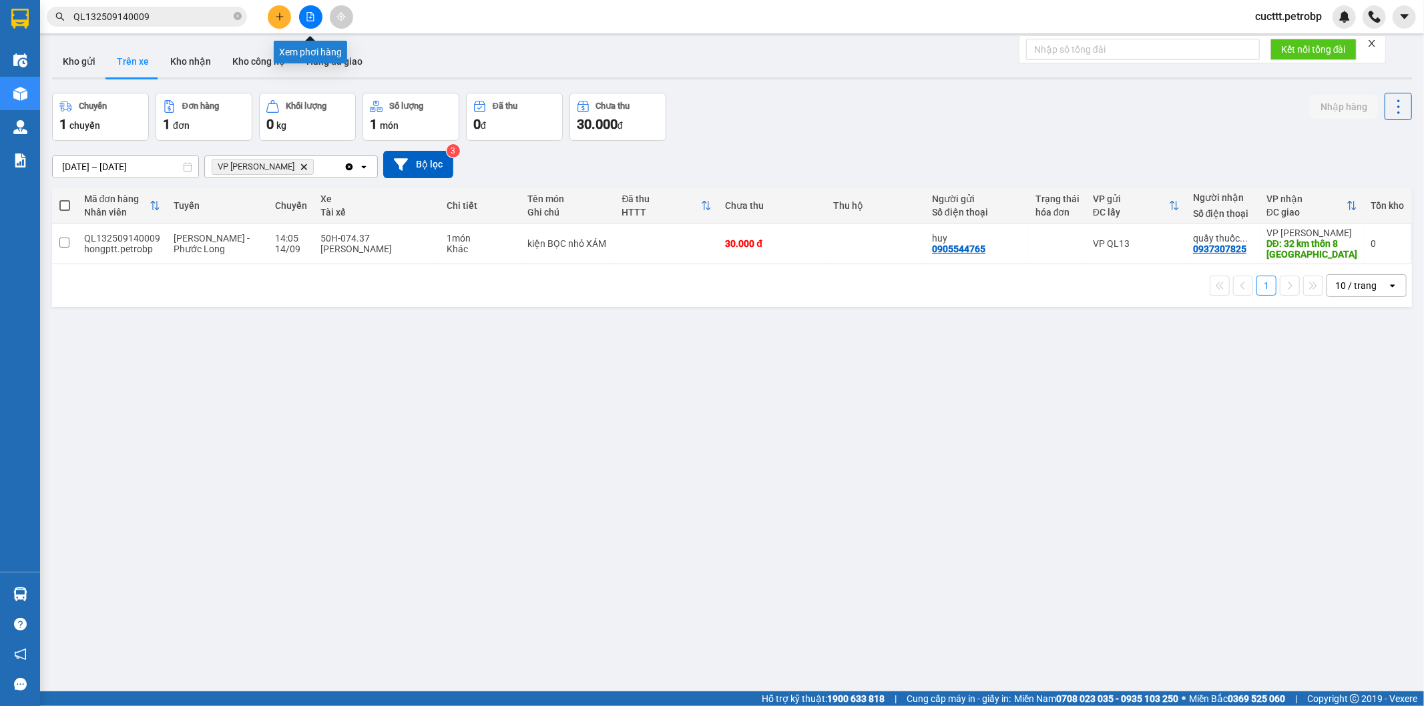
click at [311, 19] on icon "file-add" at bounding box center [310, 16] width 9 height 9
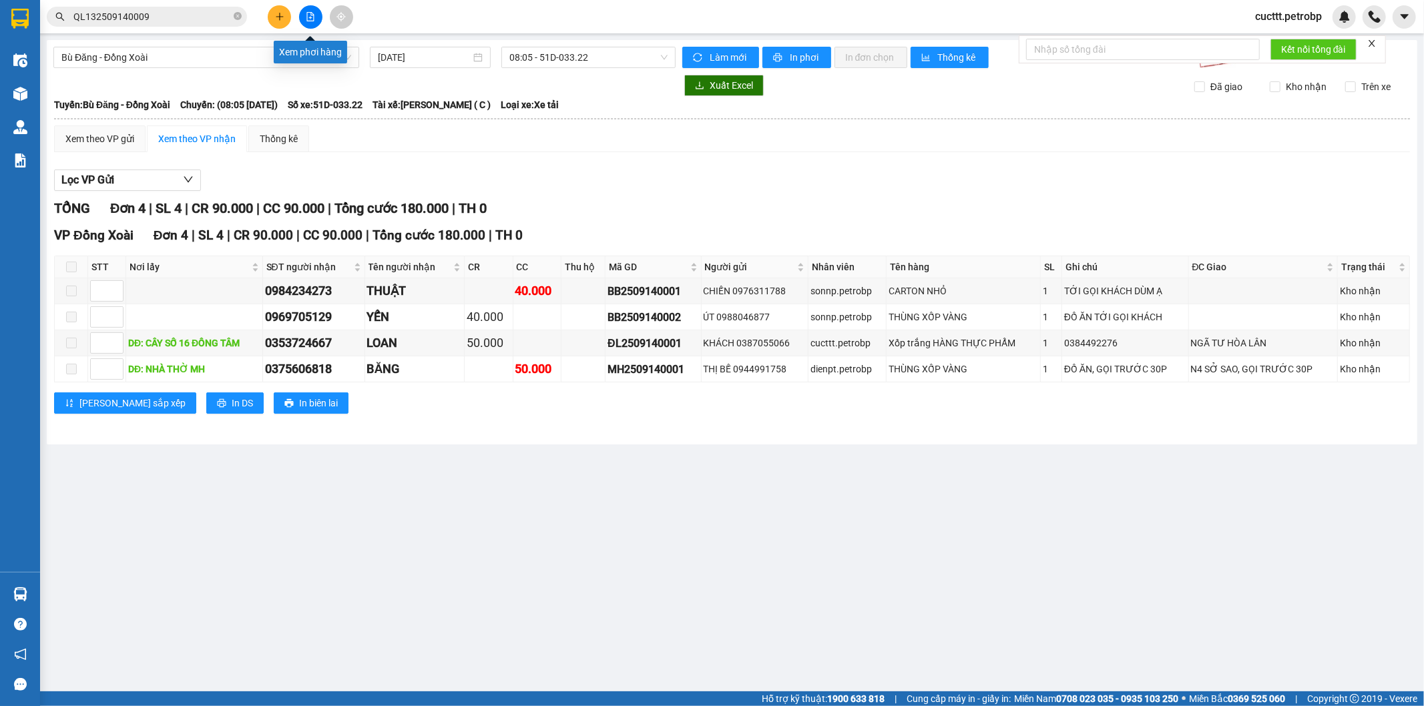
click at [311, 15] on icon "file-add" at bounding box center [310, 16] width 9 height 9
click at [208, 63] on span "Bù Đăng - Đồng Xoài" at bounding box center [206, 57] width 290 height 20
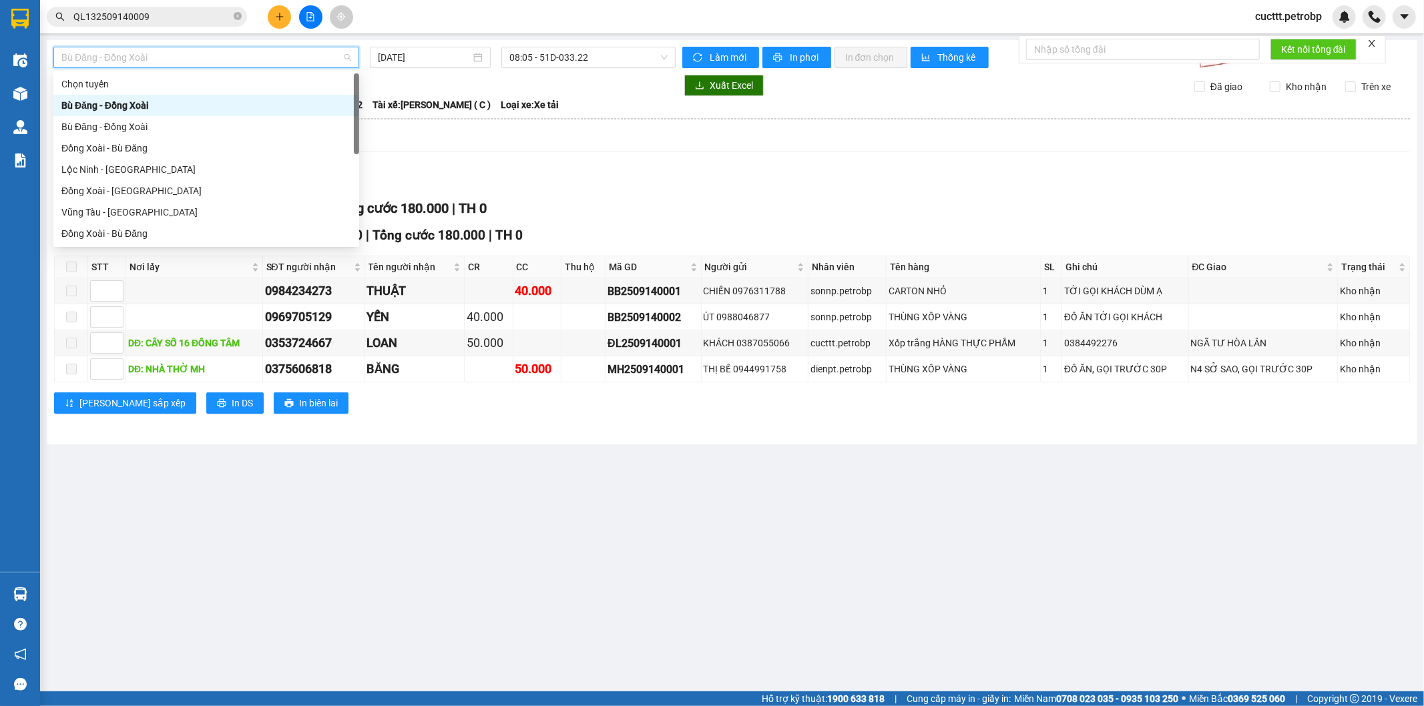
type input "H"
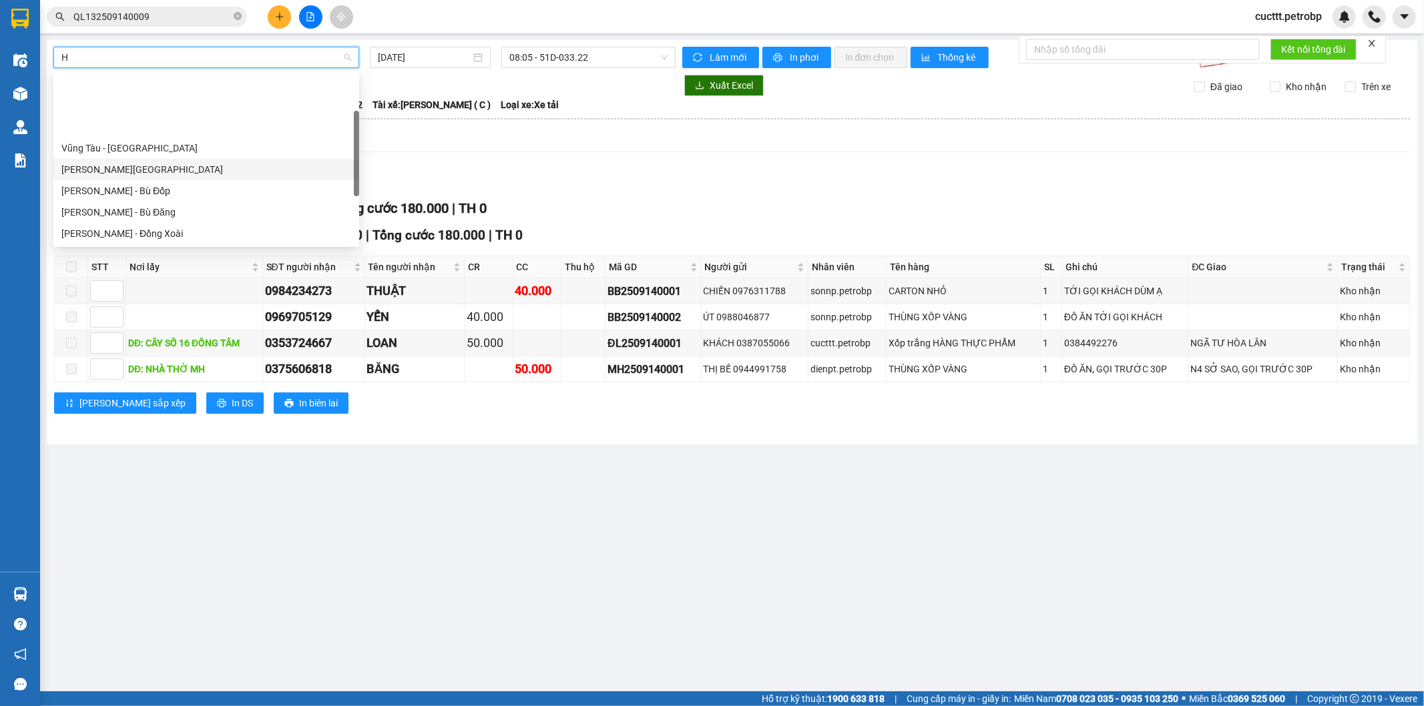
scroll to position [74, 0]
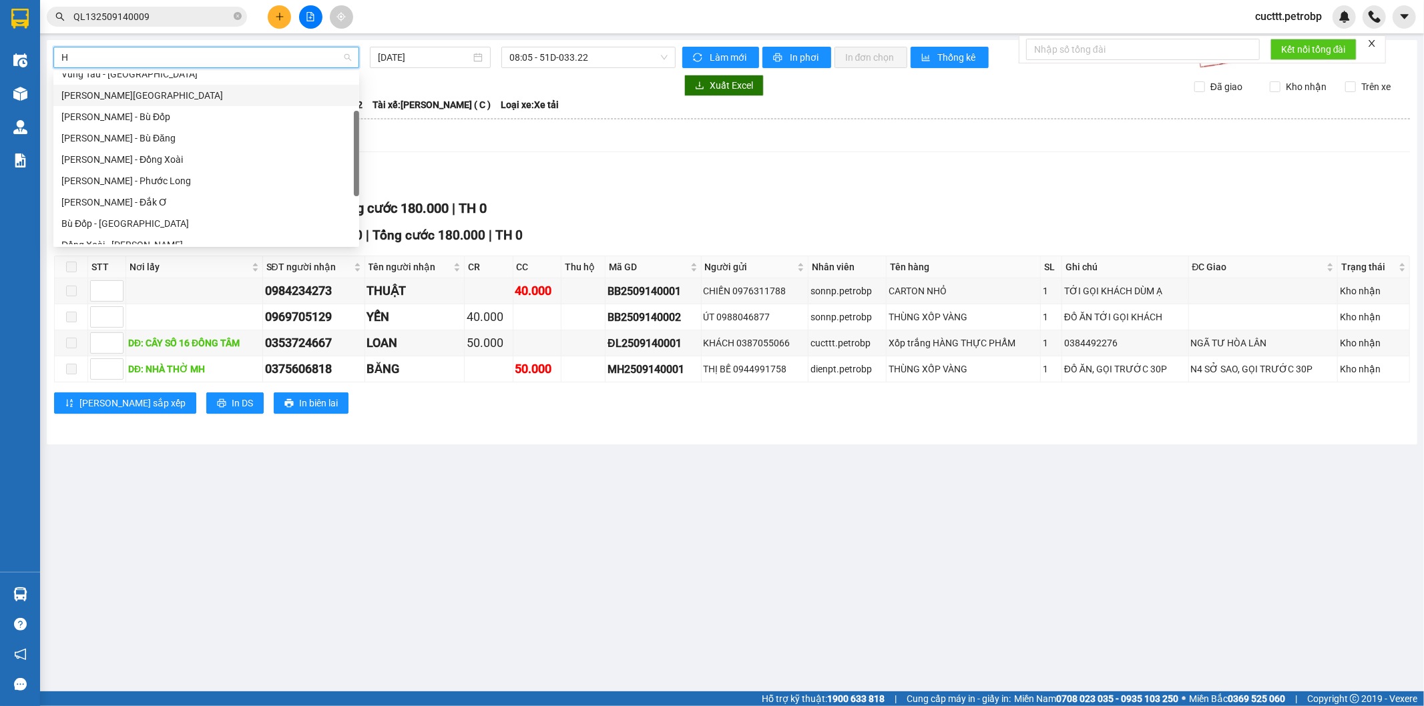
click at [177, 178] on div "[PERSON_NAME] - Phước Long" at bounding box center [206, 181] width 290 height 15
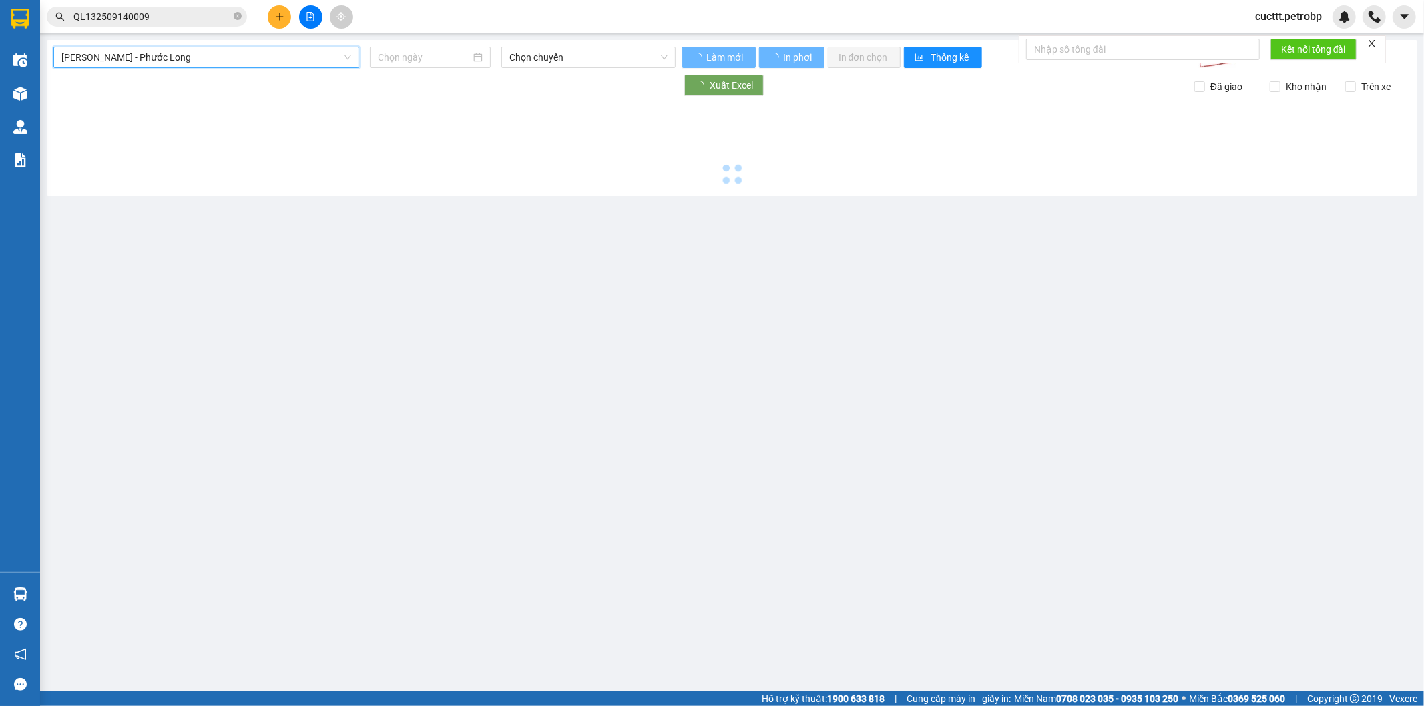
type input "[DATE]"
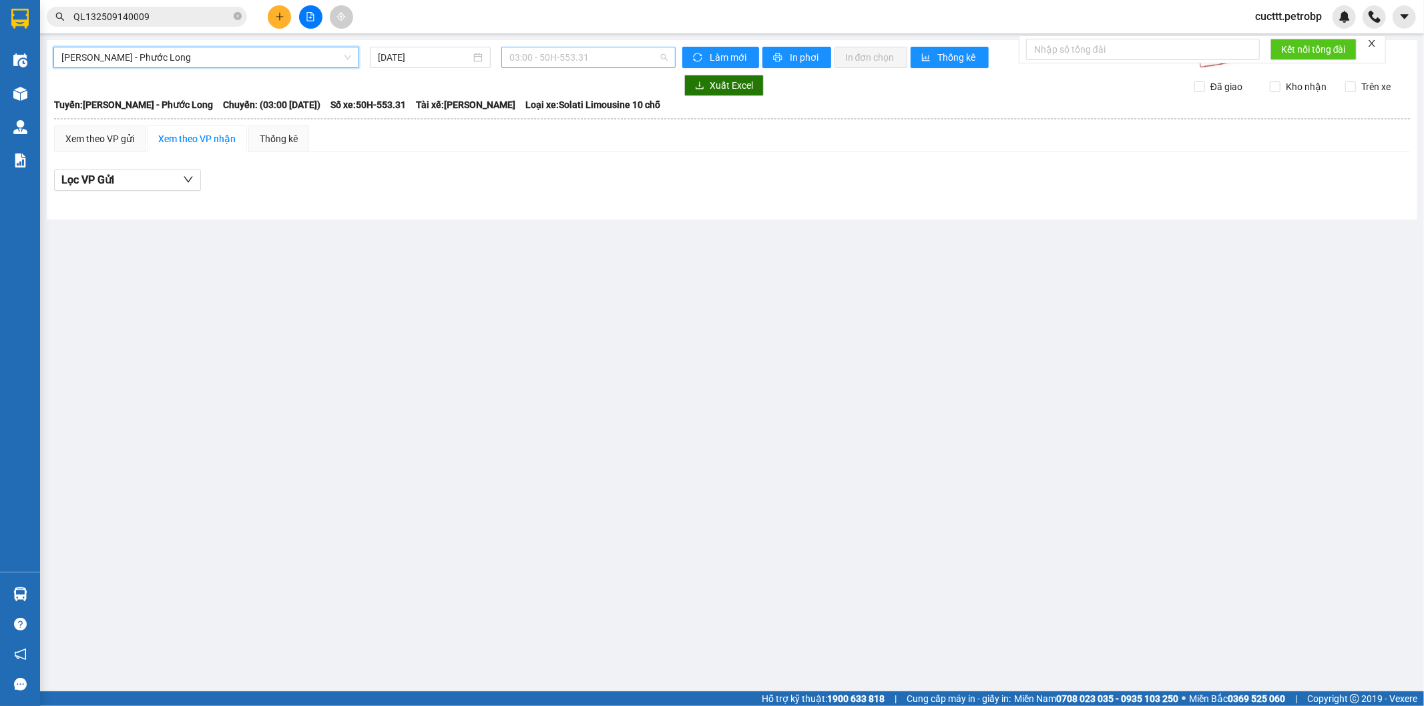
click at [521, 56] on span "03:00 - 50H-553.31" at bounding box center [588, 57] width 158 height 20
click at [549, 192] on div "14:05 - 50H-074.37" at bounding box center [561, 195] width 104 height 15
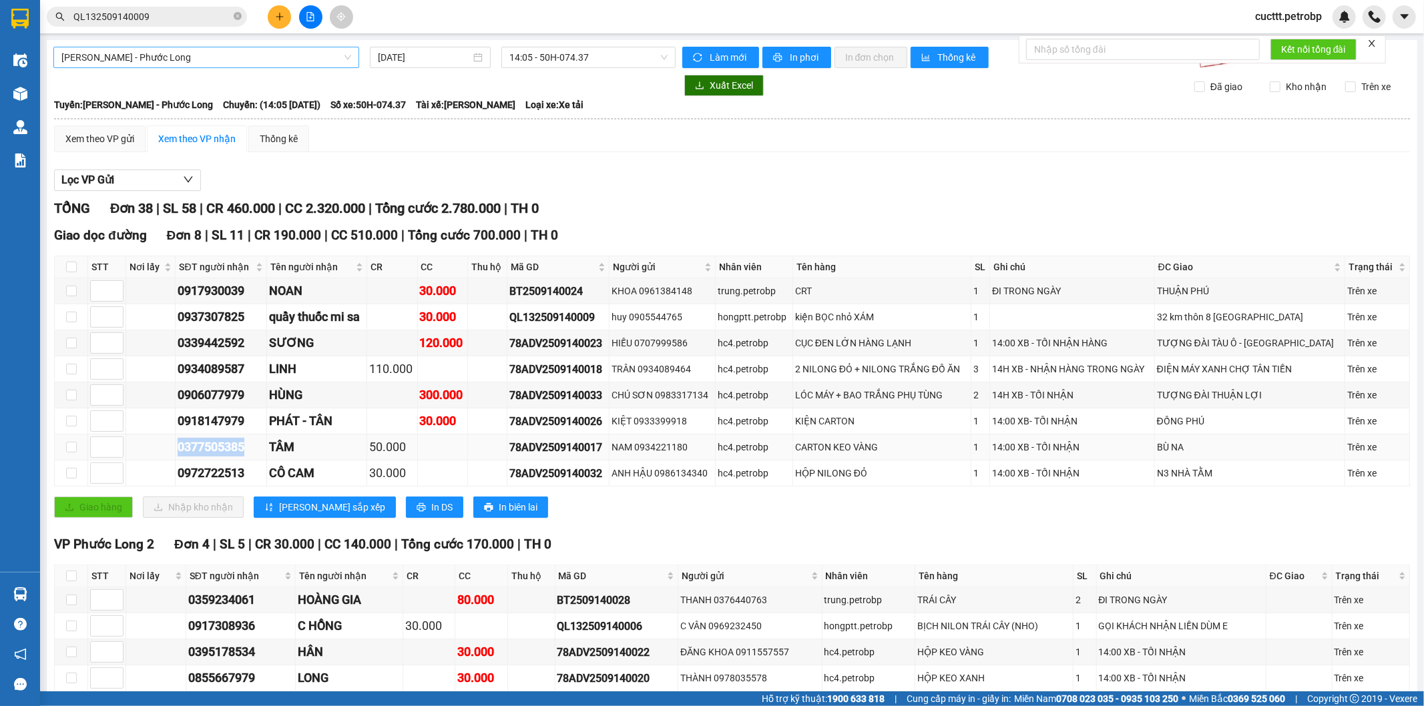
drag, startPoint x: 176, startPoint y: 444, endPoint x: 248, endPoint y: 449, distance: 71.6
click at [248, 449] on td "0377505385" at bounding box center [221, 448] width 91 height 26
copy div "0377505385"
click at [162, 321] on td at bounding box center [150, 317] width 49 height 26
drag, startPoint x: 170, startPoint y: 314, endPoint x: 249, endPoint y: 328, distance: 80.0
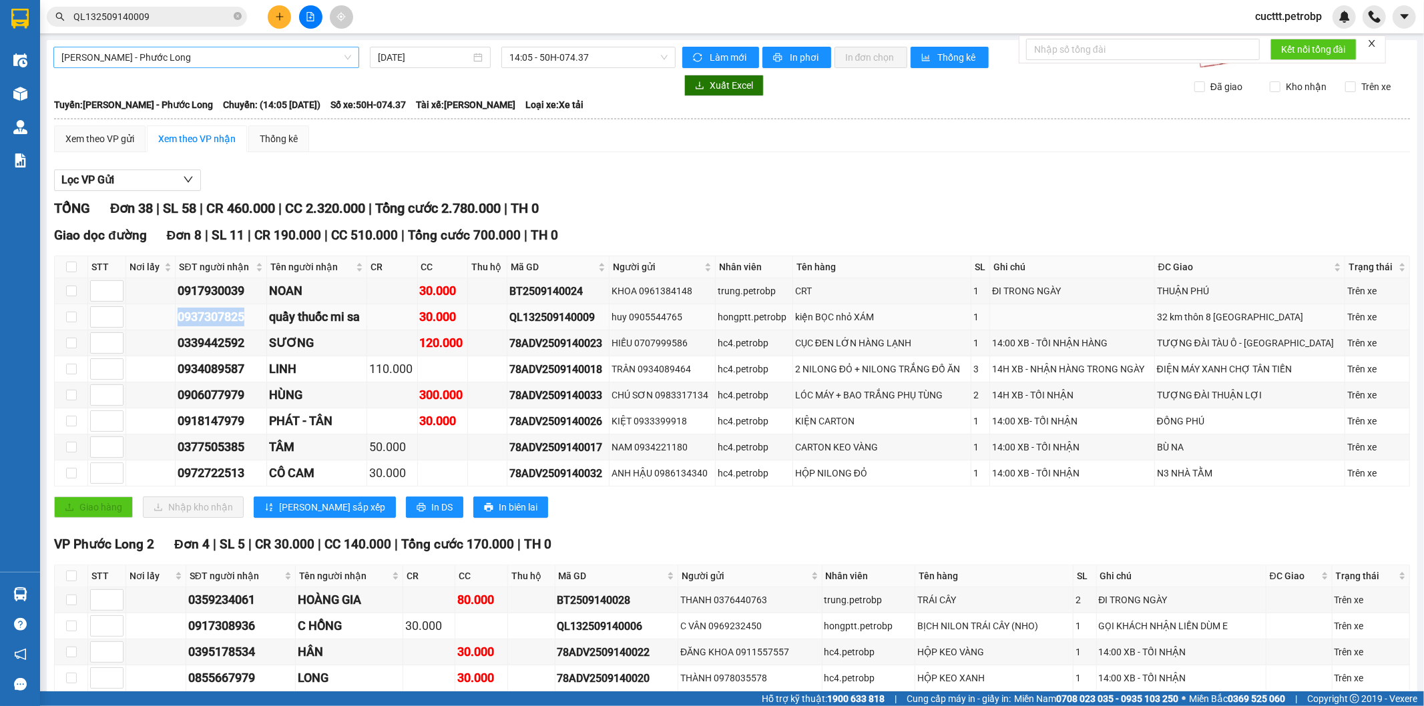
click at [249, 328] on tr "0937307825 quầy thuốc mi sa 30.000 QL132509140009 huy 0905544765 hongptt.petrob…" at bounding box center [732, 317] width 1355 height 26
copy div "0937307825"
click at [1105, 152] on div "Xem theo VP gửi Xem theo VP nhận Thống kê" at bounding box center [732, 138] width 1356 height 27
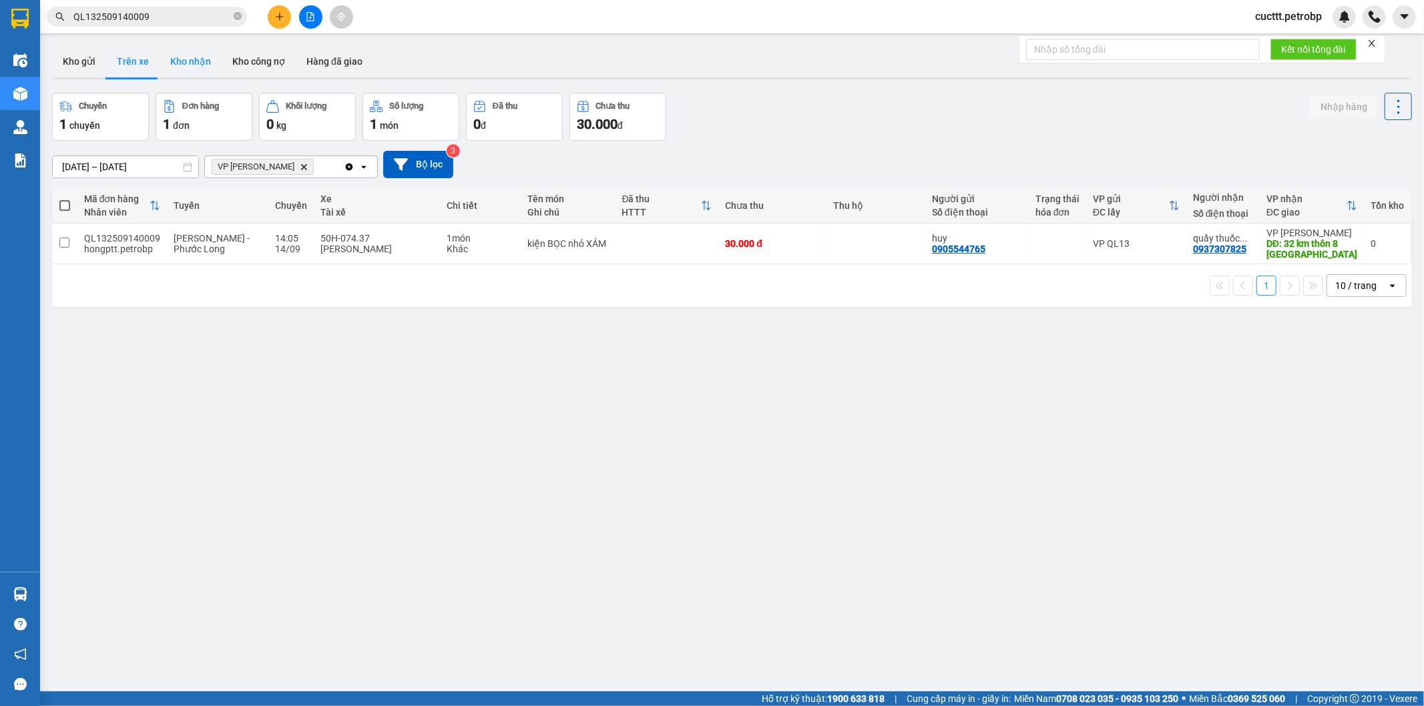
click at [176, 61] on button "Kho nhận" at bounding box center [191, 61] width 62 height 32
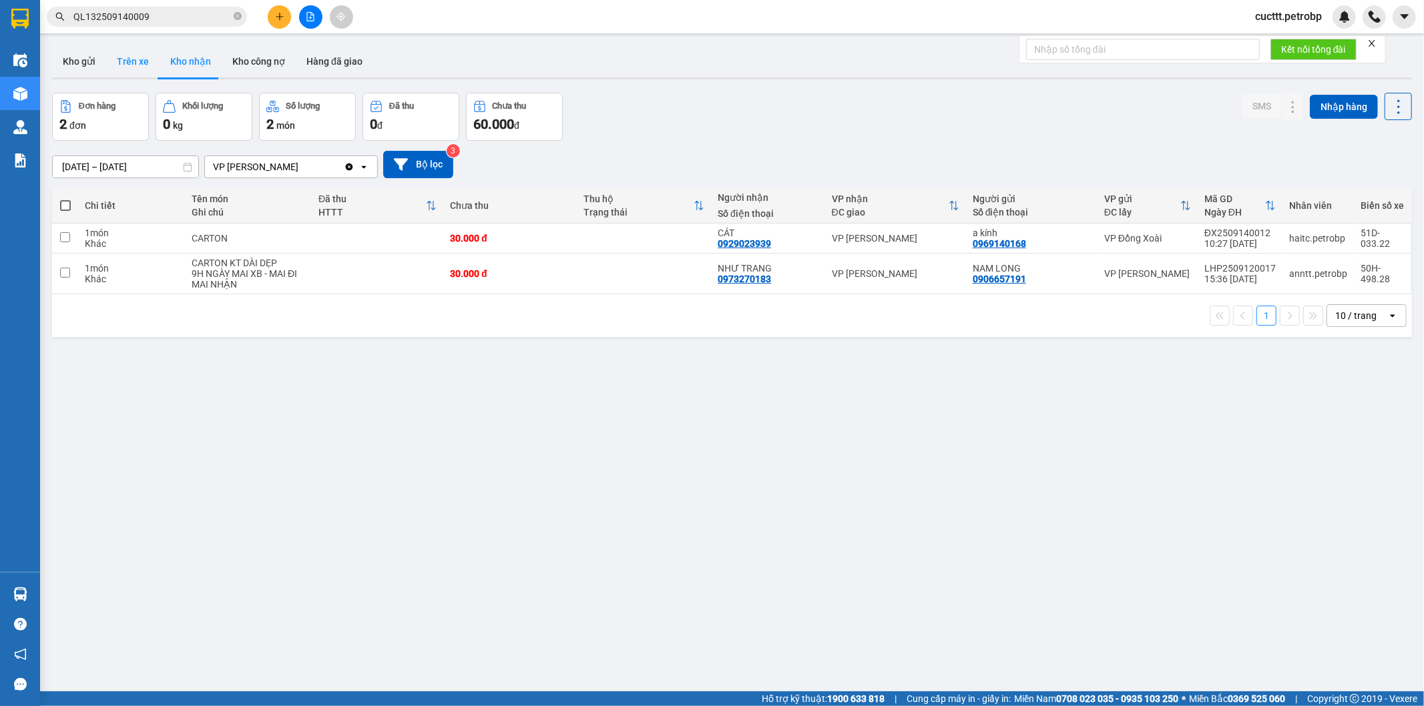
click at [134, 61] on button "Trên xe" at bounding box center [132, 61] width 53 height 32
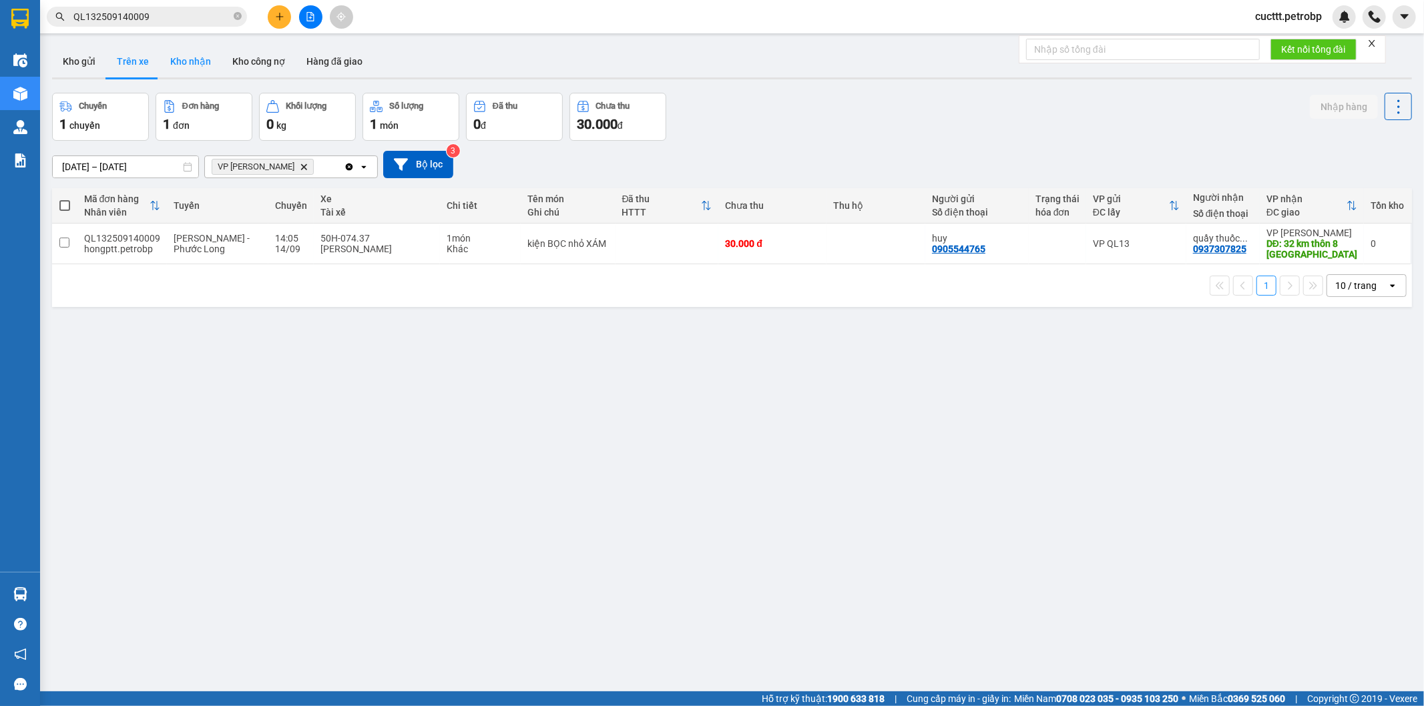
click at [164, 61] on button "Kho nhận" at bounding box center [191, 61] width 62 height 32
type input "[DATE] – [DATE]"
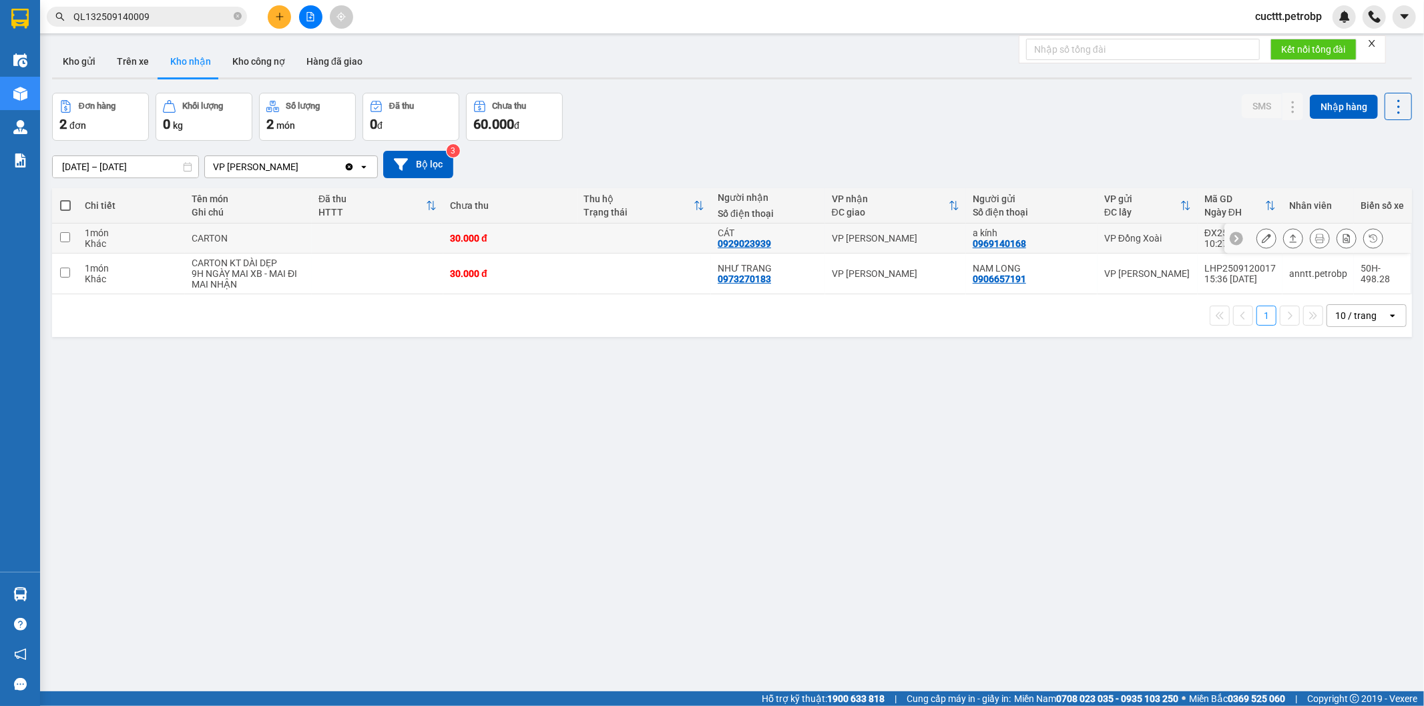
click at [61, 240] on input "checkbox" at bounding box center [65, 237] width 10 height 10
checkbox input "true"
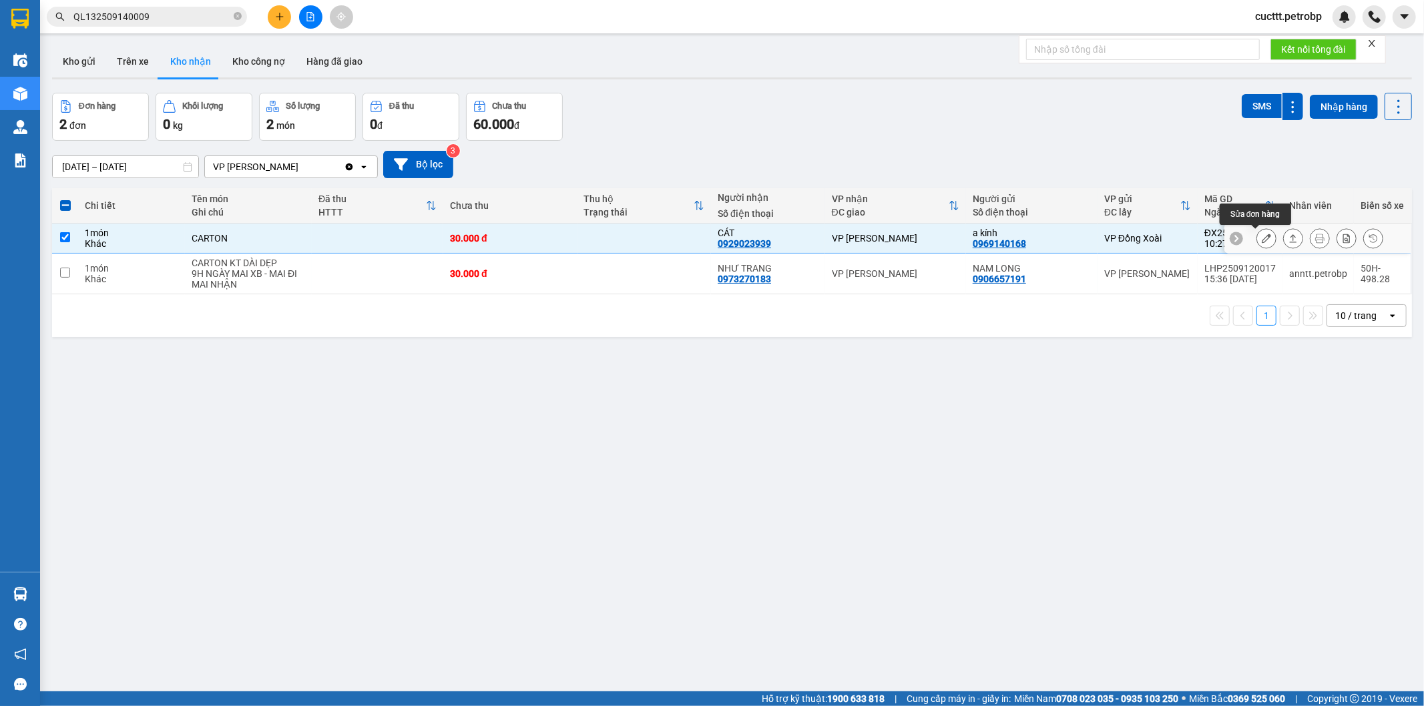
click at [1257, 248] on button at bounding box center [1266, 238] width 19 height 23
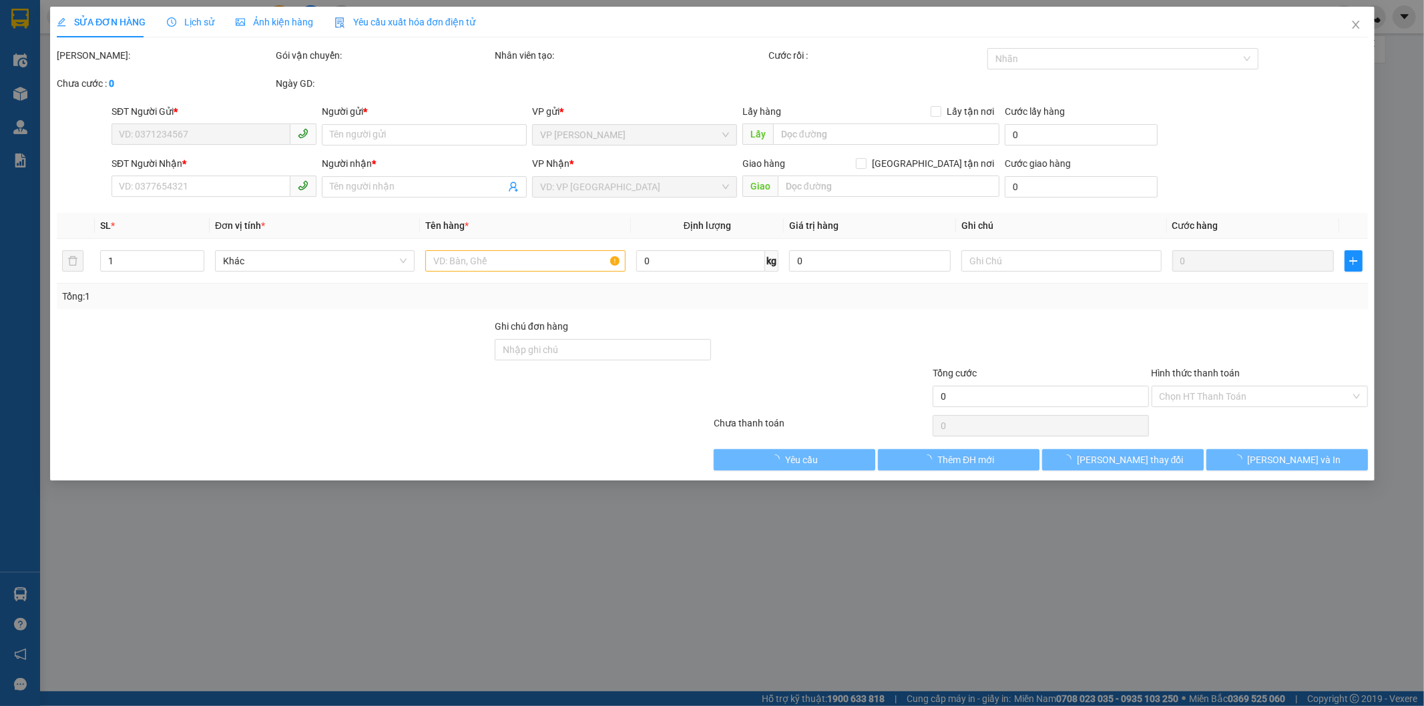
type input "0969140168"
type input "a kính"
type input "0929023939"
type input "CÁT"
type input "30.000"
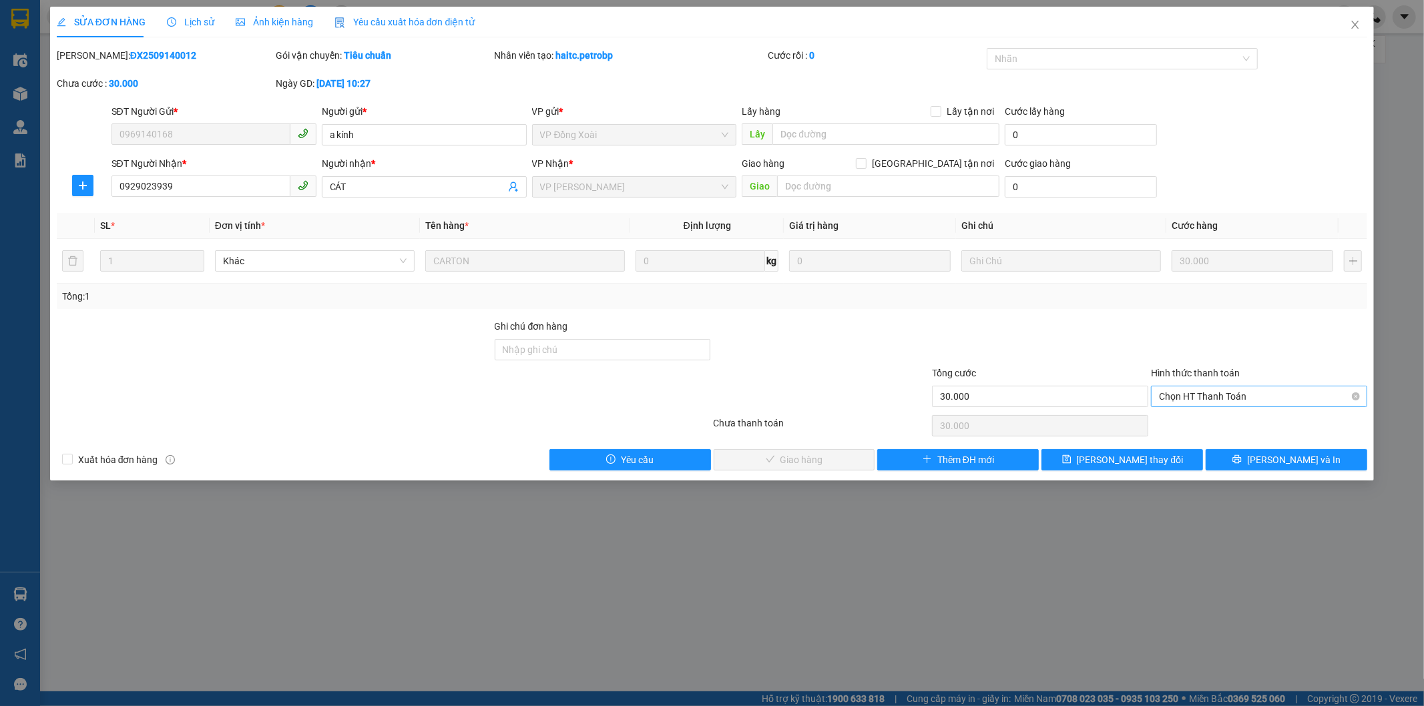
click at [1230, 395] on span "Chọn HT Thanh Toán" at bounding box center [1259, 396] width 200 height 20
click at [1233, 423] on div "Tại văn phòng" at bounding box center [1259, 423] width 200 height 15
type input "0"
click at [833, 463] on span "[PERSON_NAME] và Giao hàng" at bounding box center [803, 460] width 128 height 15
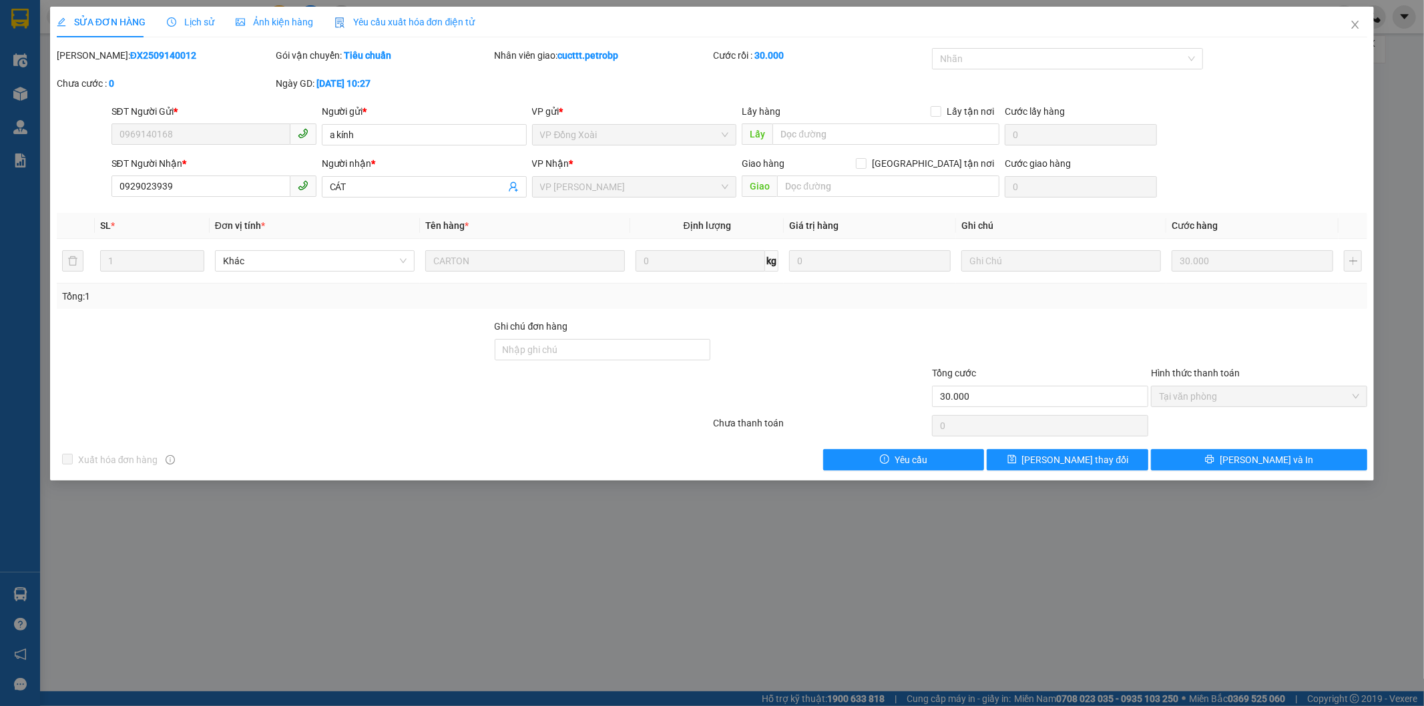
drag, startPoint x: 89, startPoint y: 53, endPoint x: 168, endPoint y: 51, distance: 78.8
click at [168, 51] on div "[PERSON_NAME]: ĐX2509140012" at bounding box center [165, 55] width 216 height 15
copy b "ĐX2509140012"
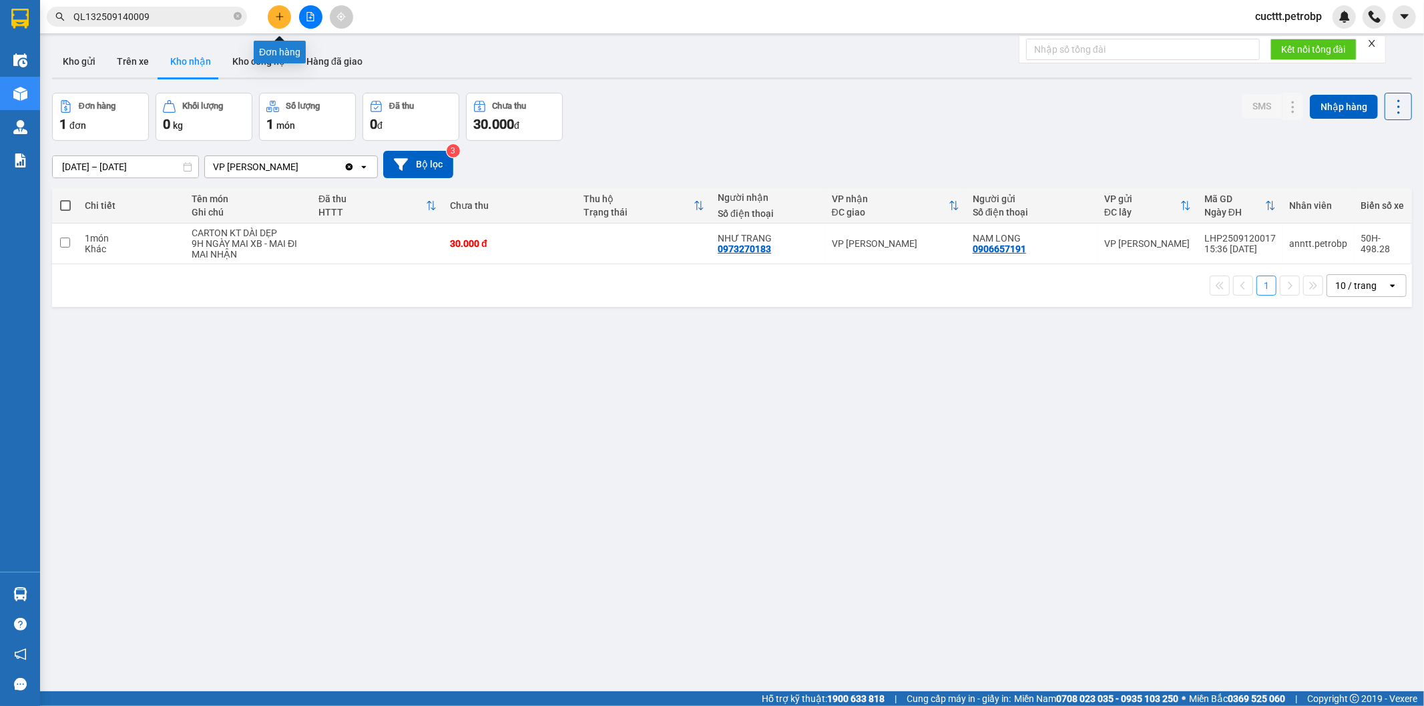
click at [287, 15] on button at bounding box center [279, 16] width 23 height 23
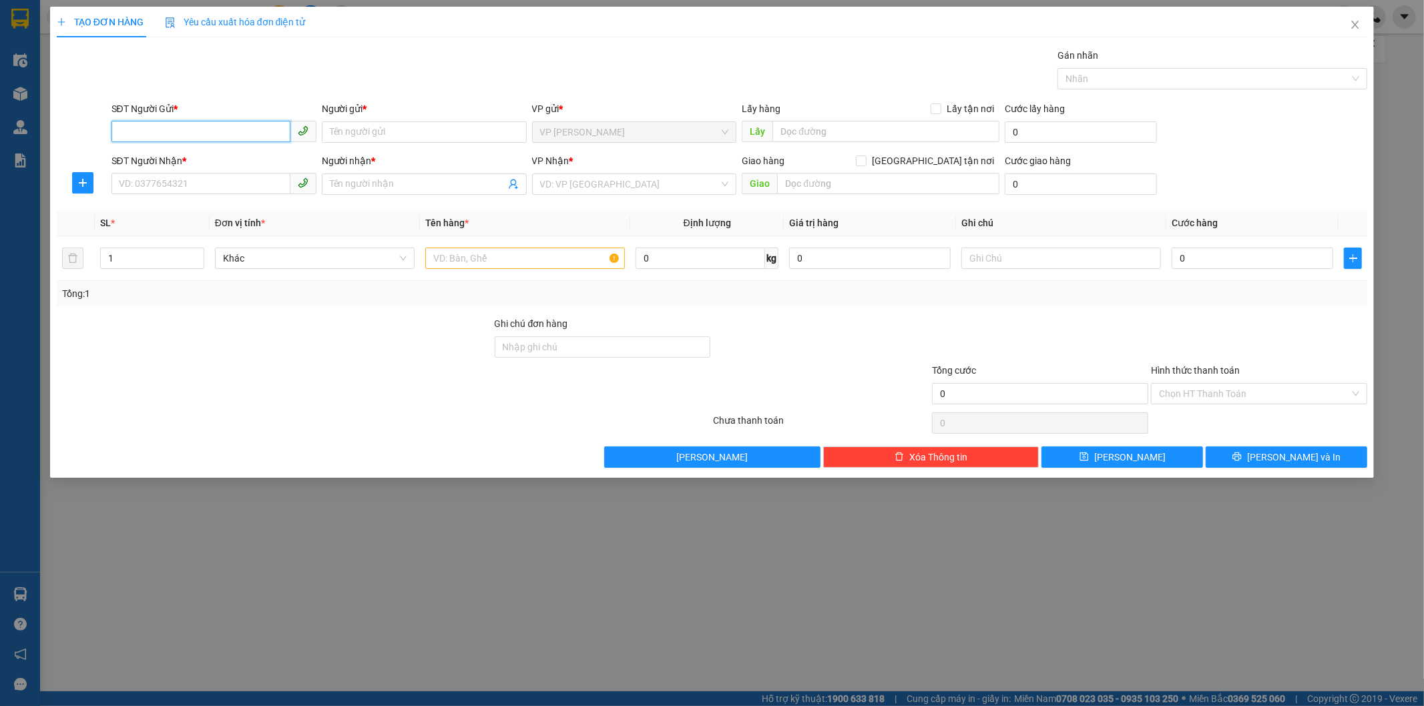
click at [218, 135] on input "SĐT Người Gửi *" at bounding box center [200, 131] width 179 height 21
click at [268, 154] on div "0345139457 - [PERSON_NAME]" at bounding box center [213, 159] width 189 height 15
type input "0345139457"
type input "LAN ANH"
type input "KM 34"
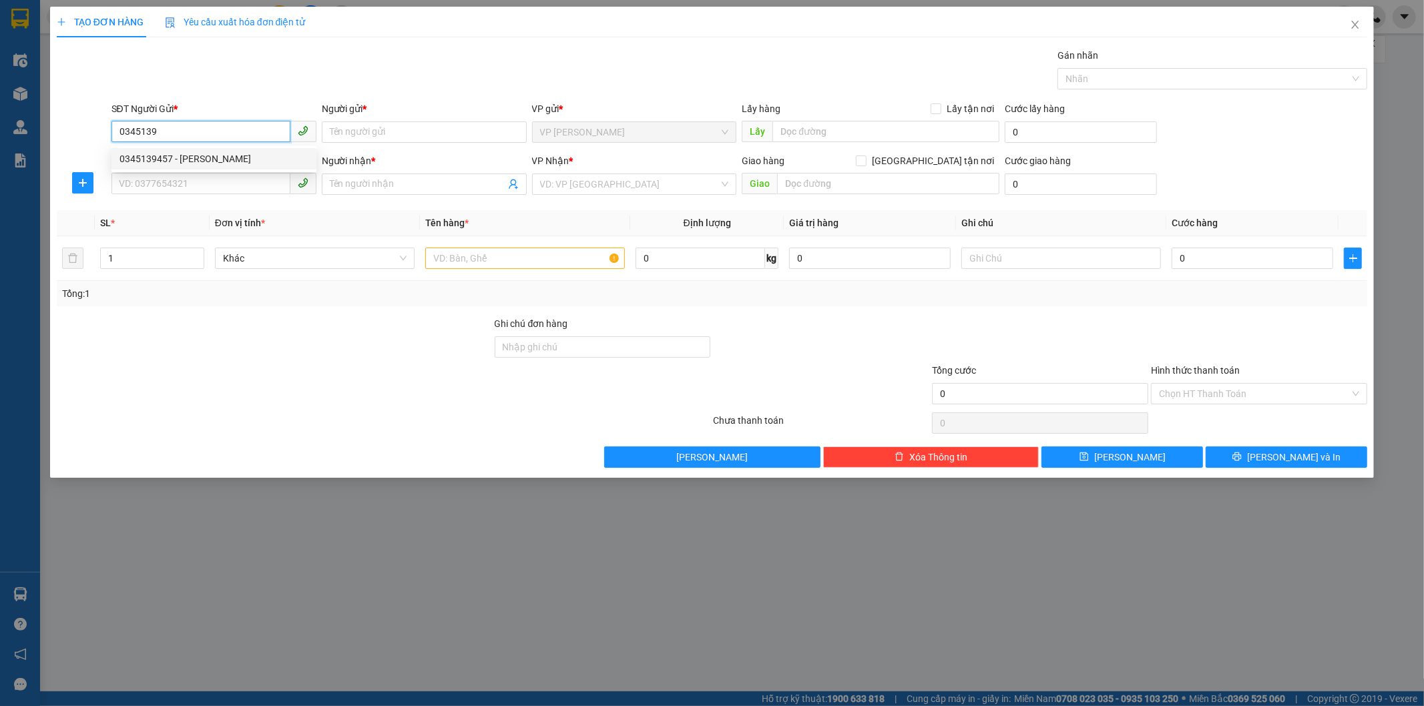
type input "0971747567"
type input "KHÔI"
type input "50.000"
type input "0345139457"
